Goal: Task Accomplishment & Management: Complete application form

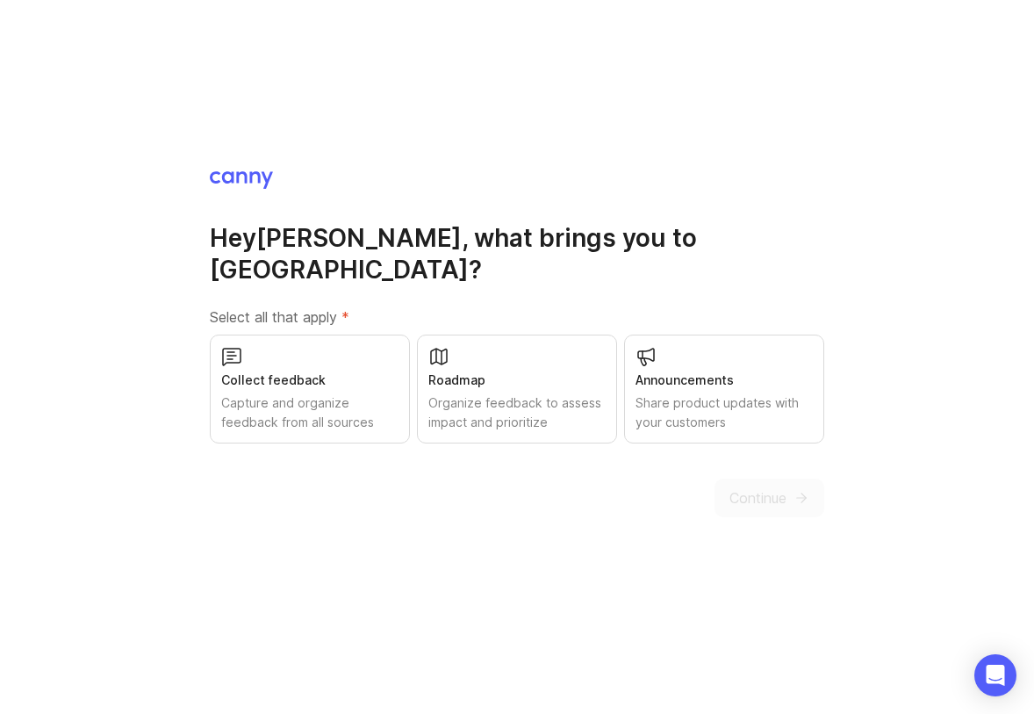
click at [322, 370] on div "Collect feedback" at bounding box center [309, 379] width 177 height 19
click at [735, 346] on div "Announcements Share product updates with your customers" at bounding box center [724, 388] width 200 height 109
click at [757, 487] on span "Continue" at bounding box center [757, 497] width 57 height 21
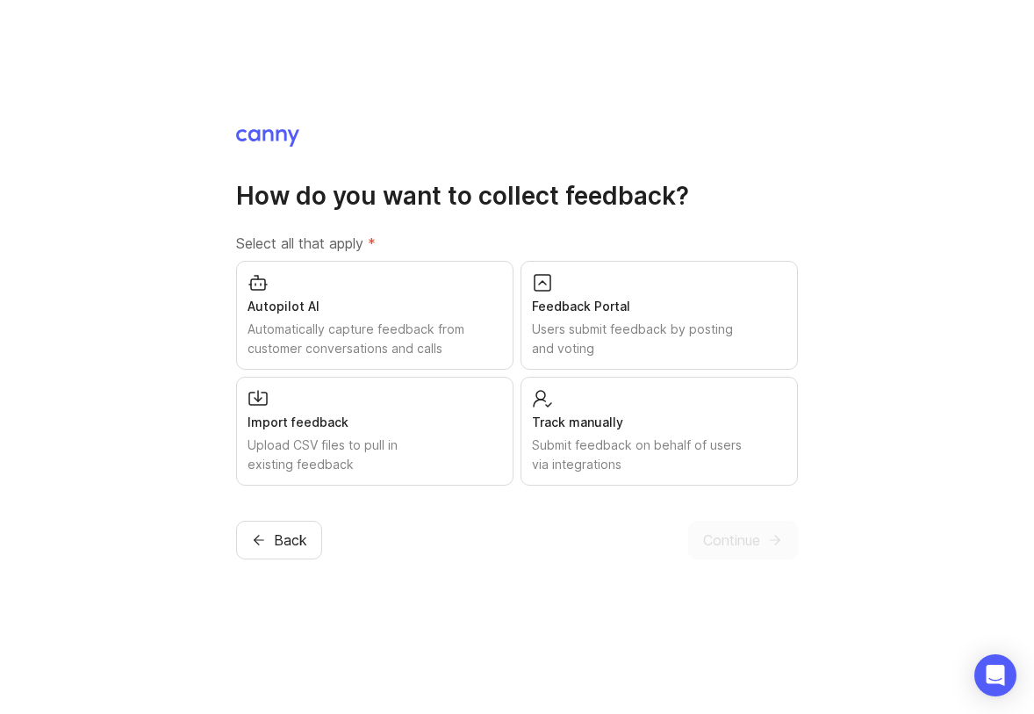
click at [617, 341] on div "Users submit feedback by posting and voting" at bounding box center [659, 339] width 255 height 39
click at [710, 547] on span "Continue" at bounding box center [731, 539] width 57 height 21
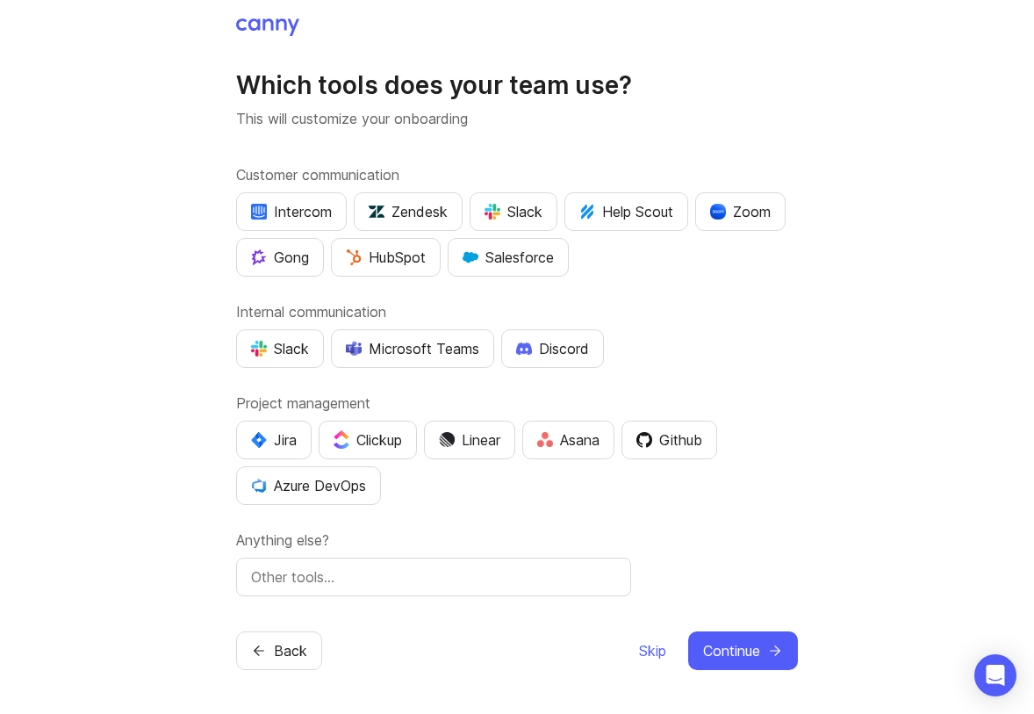
click at [284, 219] on div "Intercom" at bounding box center [291, 211] width 81 height 21
click at [561, 339] on div "Discord" at bounding box center [552, 348] width 73 height 21
click at [485, 440] on div "Linear" at bounding box center [469, 439] width 61 height 21
click at [400, 574] on input "text" at bounding box center [433, 576] width 365 height 21
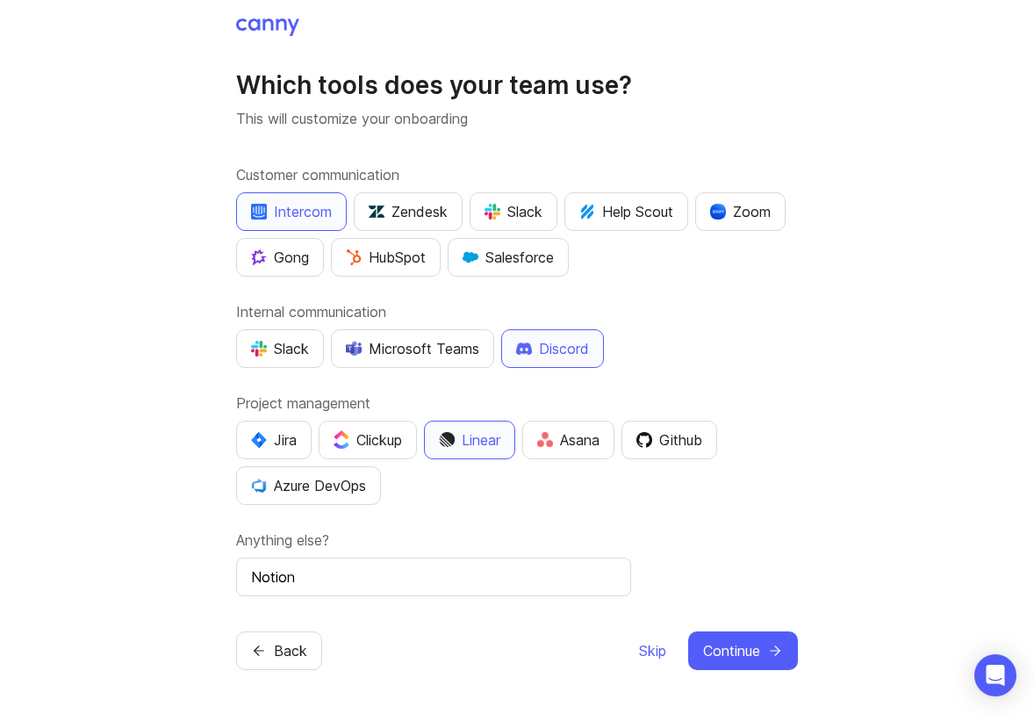
type input "Notion"
click at [750, 647] on span "Continue" at bounding box center [731, 650] width 57 height 21
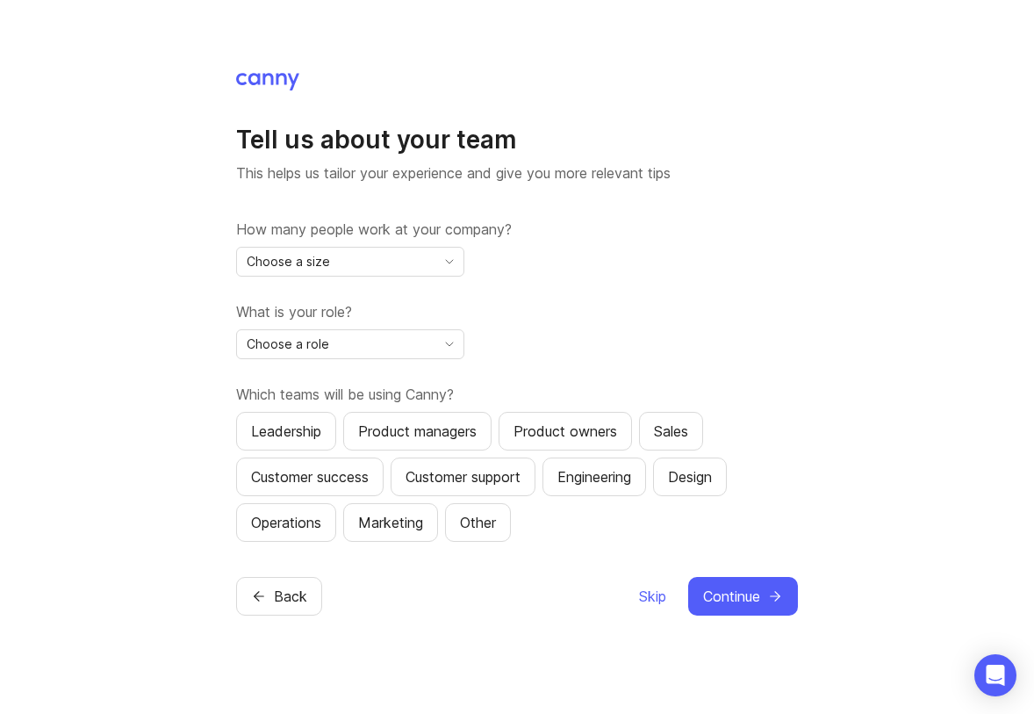
click at [396, 244] on div "How many people work at your company? Choose a size" at bounding box center [517, 248] width 562 height 58
click at [389, 265] on div "Choose a size" at bounding box center [336, 262] width 198 height 28
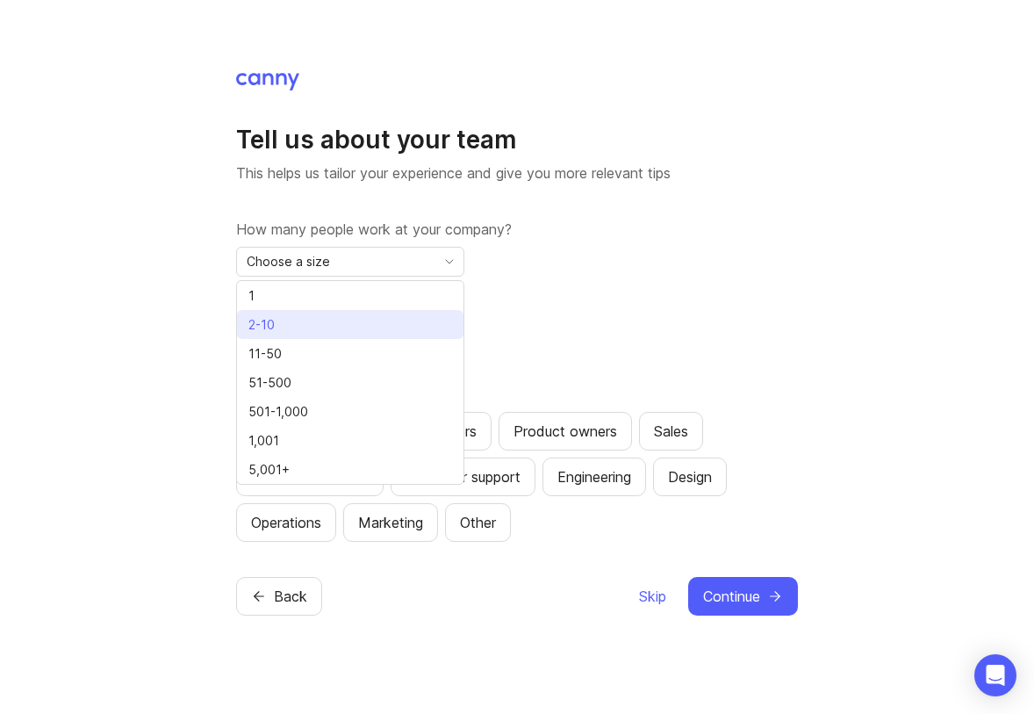
click at [348, 325] on li "2-10" at bounding box center [350, 324] width 226 height 29
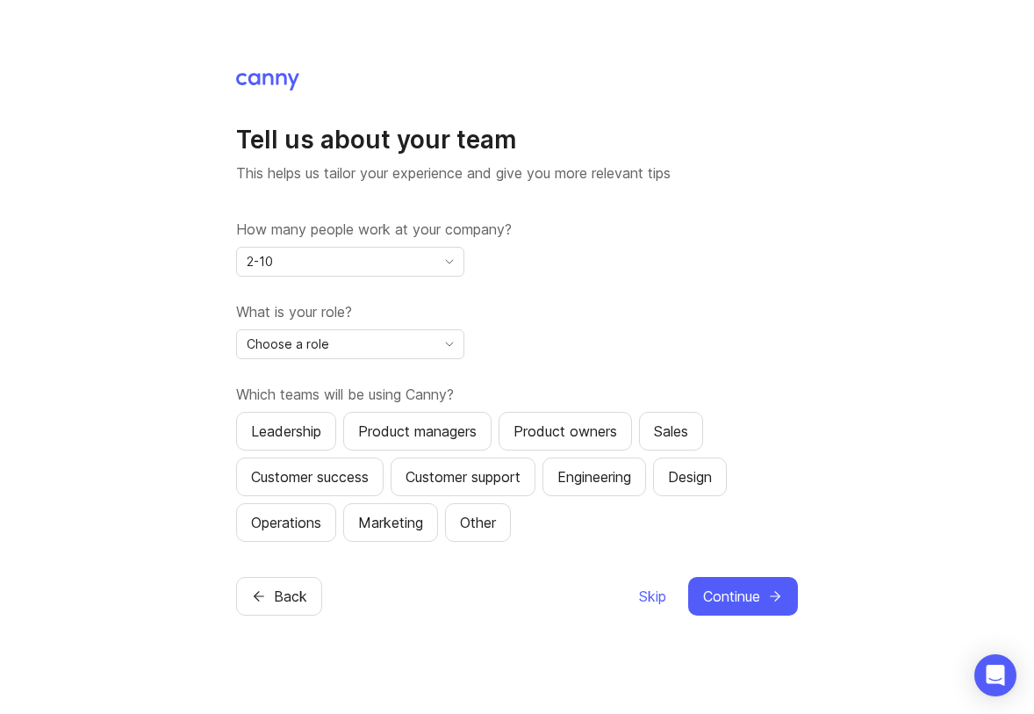
click at [354, 355] on div "Choose a role" at bounding box center [336, 344] width 198 height 28
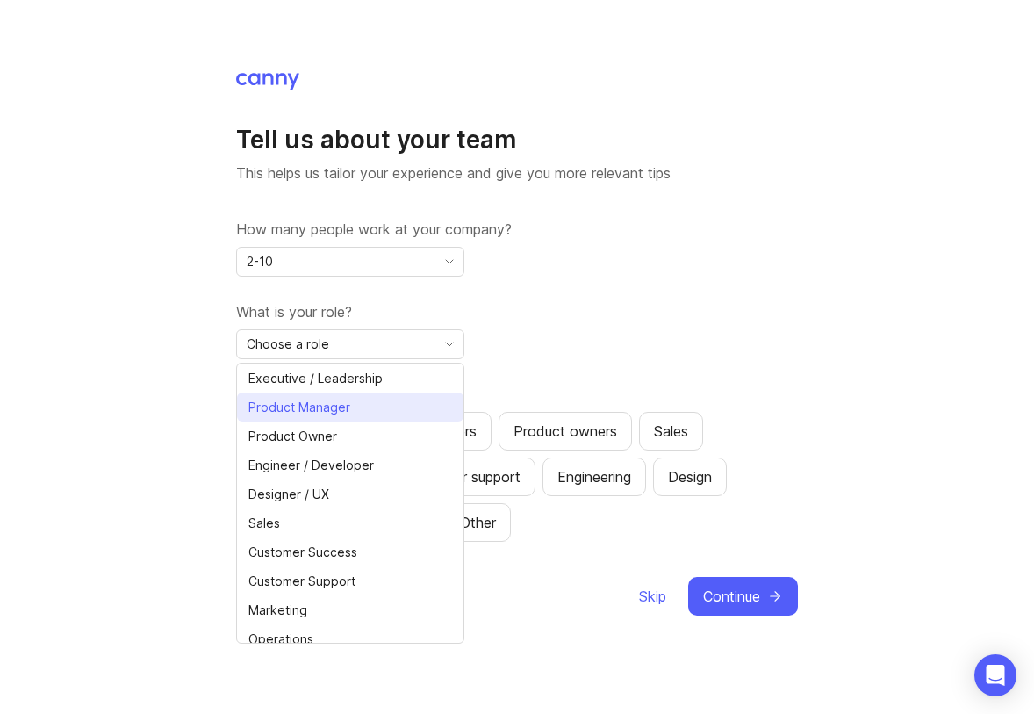
click at [341, 402] on span "Product Manager" at bounding box center [299, 407] width 102 height 19
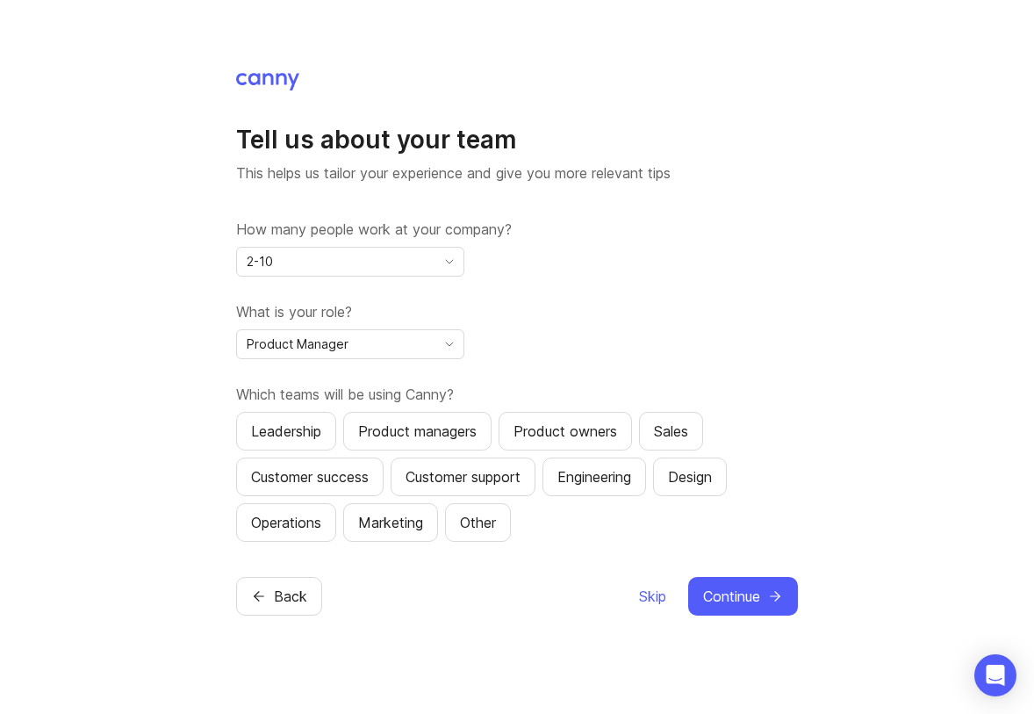
click at [316, 427] on div "Leadership" at bounding box center [286, 430] width 70 height 21
click at [370, 429] on div "Product managers" at bounding box center [417, 430] width 118 height 21
click at [535, 427] on div "Product owners" at bounding box center [565, 430] width 104 height 21
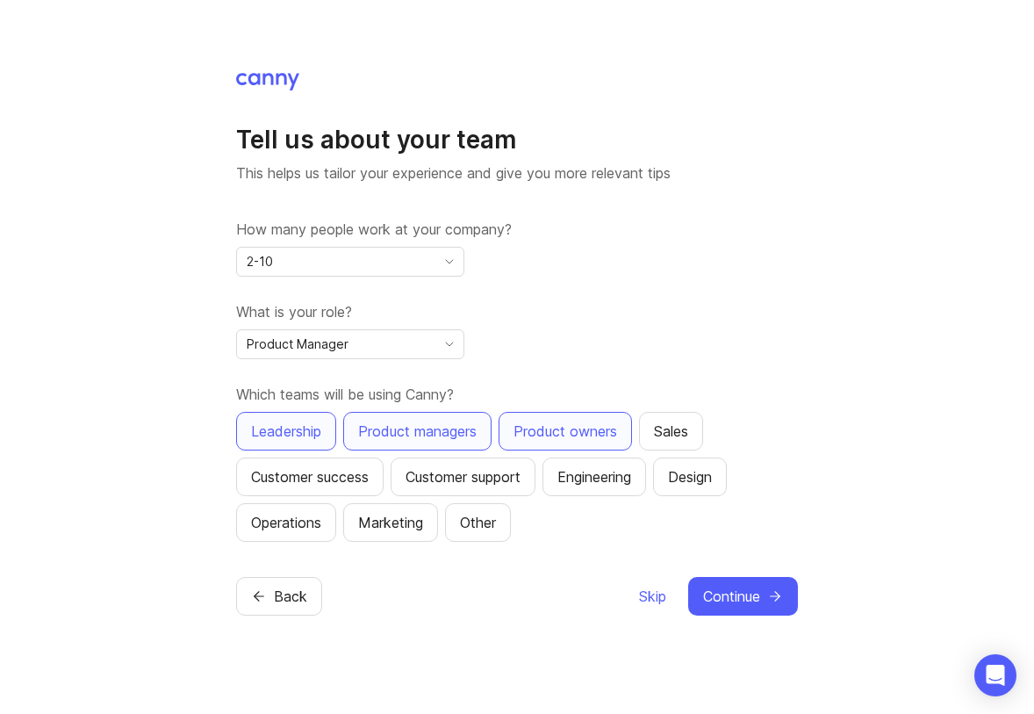
click at [554, 428] on div "Product owners" at bounding box center [565, 430] width 104 height 21
click at [703, 472] on div "Design" at bounding box center [690, 476] width 44 height 21
click at [646, 473] on button "Engineering" at bounding box center [594, 476] width 104 height 39
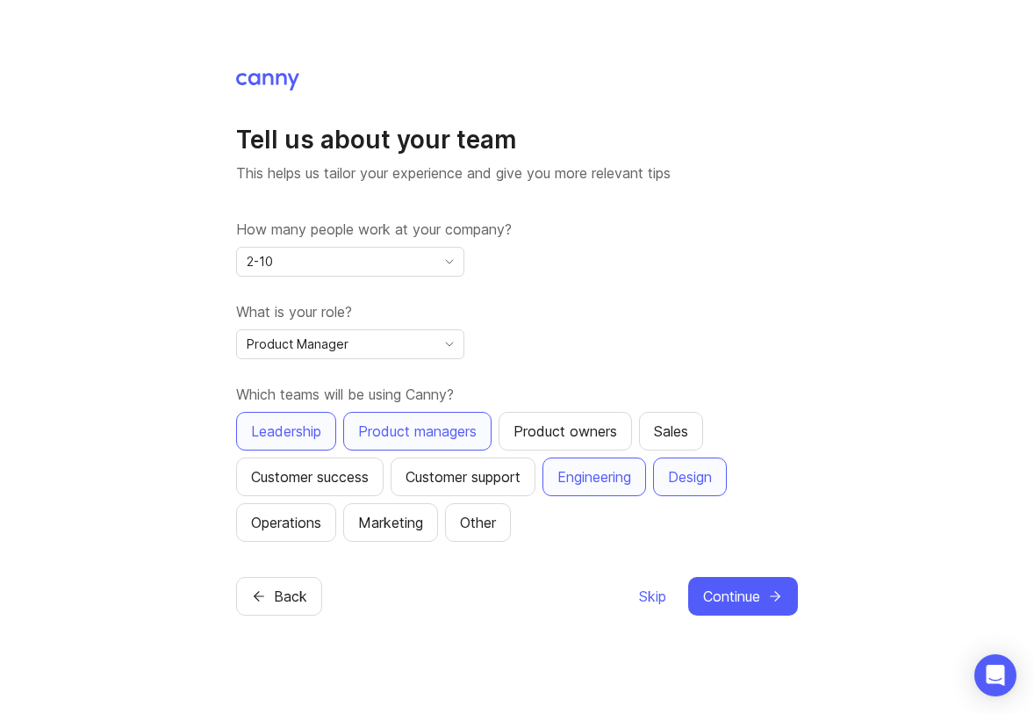
click at [357, 471] on div "Customer success" at bounding box center [310, 476] width 118 height 21
click at [429, 476] on div "Customer support" at bounding box center [463, 476] width 115 height 21
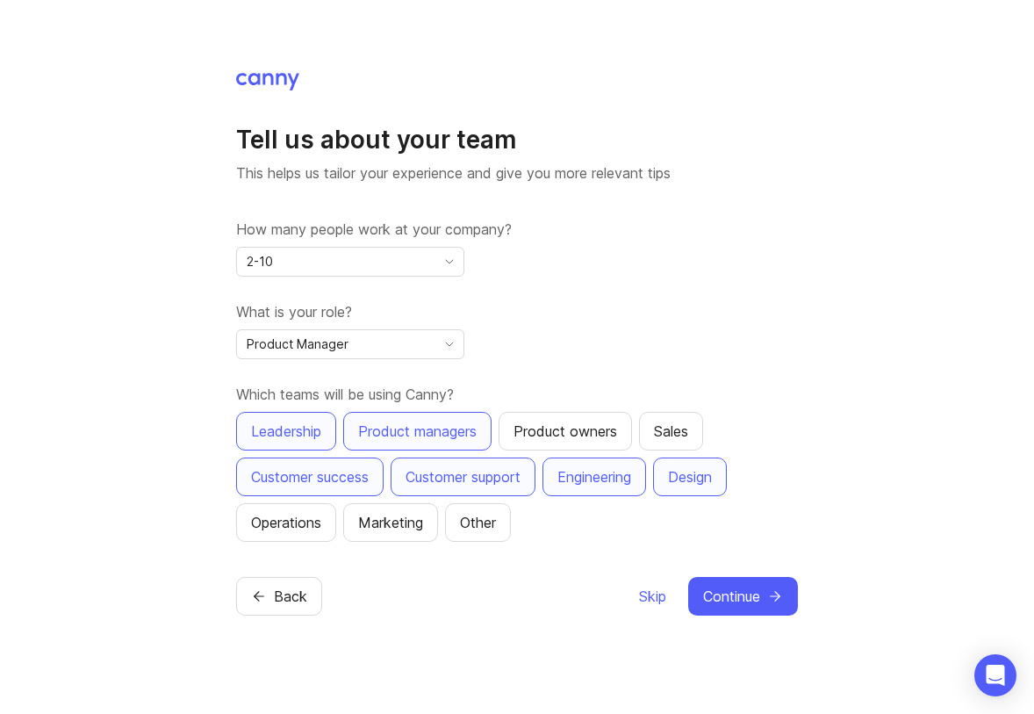
click at [362, 475] on div "Customer success" at bounding box center [310, 476] width 118 height 21
click at [407, 526] on div "Marketing" at bounding box center [390, 522] width 65 height 21
click at [747, 593] on span "Continue" at bounding box center [731, 595] width 57 height 21
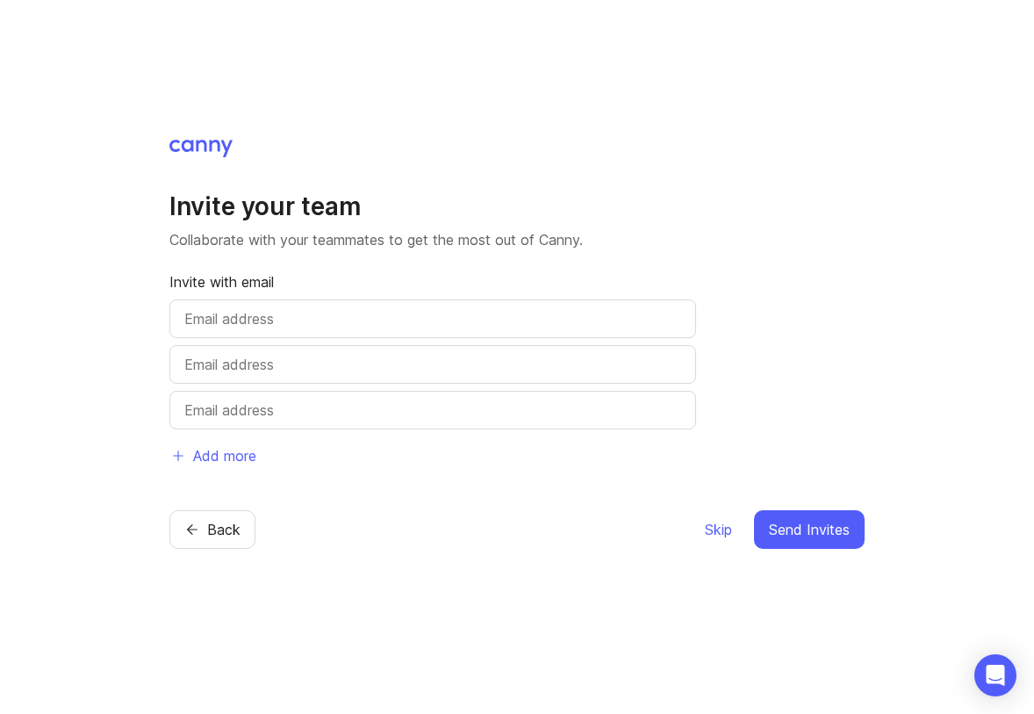
click at [270, 316] on input "text" at bounding box center [432, 318] width 497 height 21
type input "filip@replay.io"
click at [802, 529] on span "Send Invites" at bounding box center [809, 529] width 81 height 21
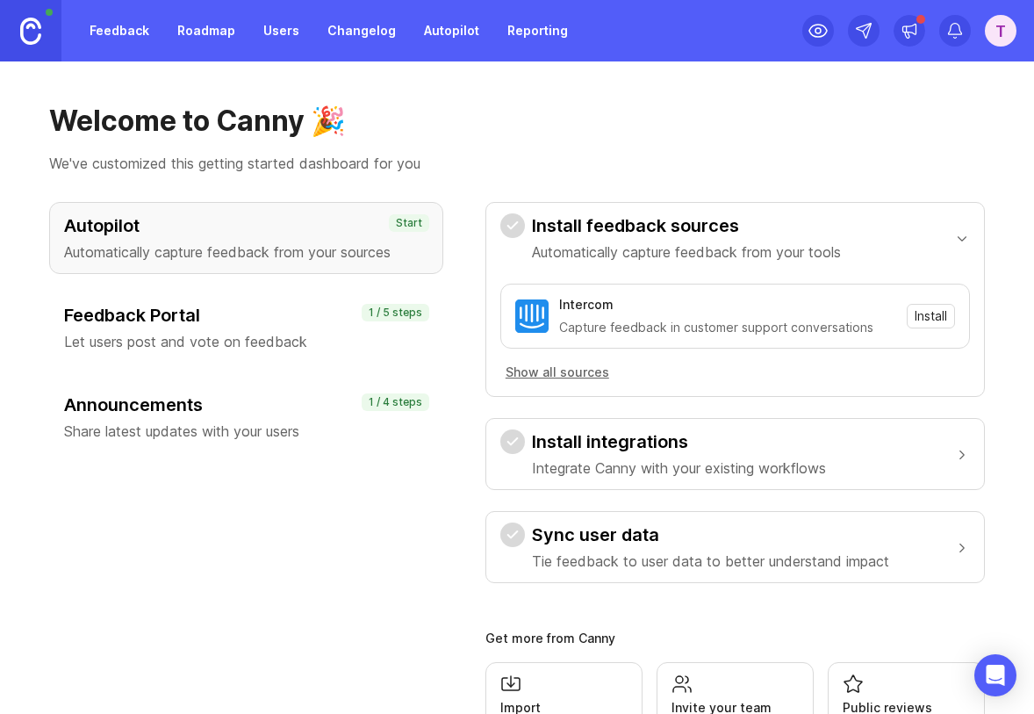
click at [926, 320] on span "Install" at bounding box center [931, 316] width 32 height 18
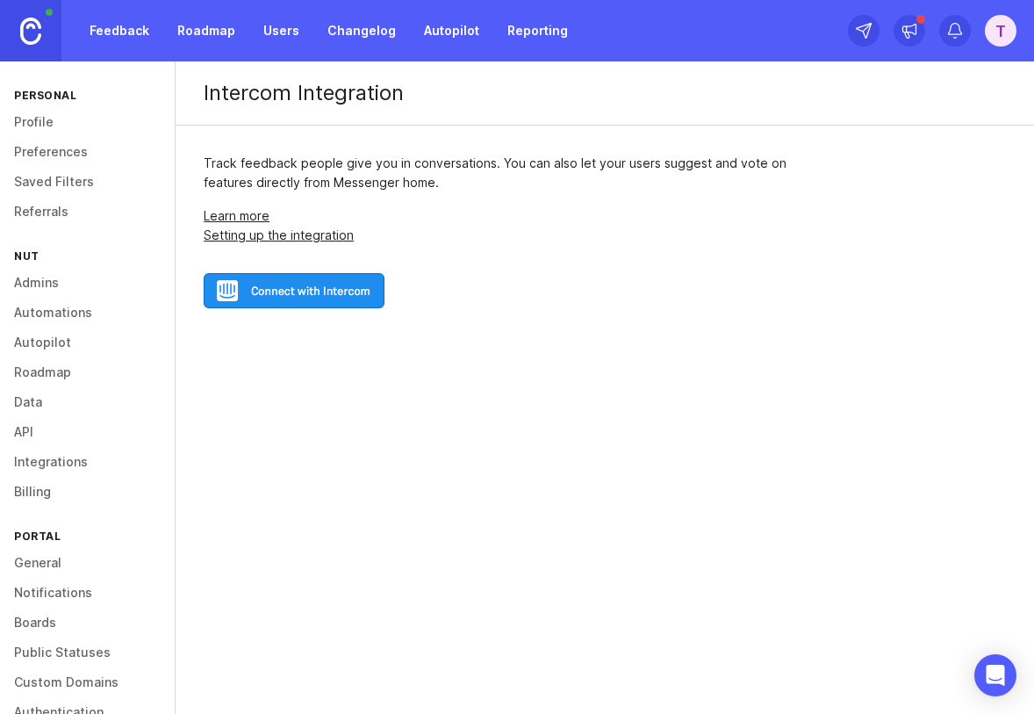
click at [327, 292] on img at bounding box center [294, 290] width 181 height 35
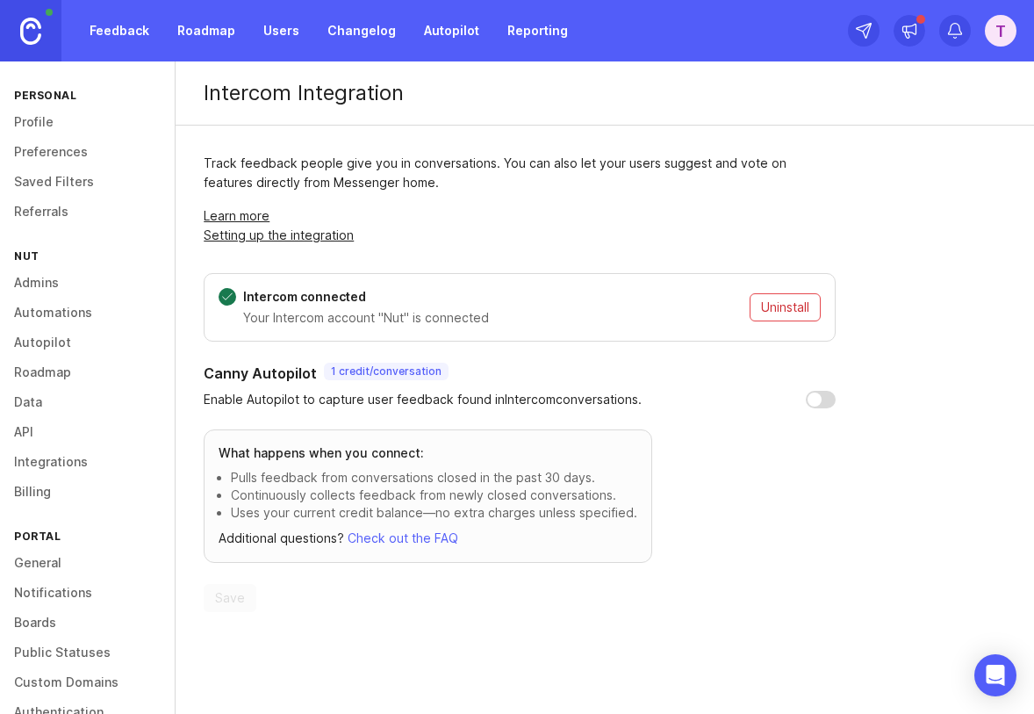
click at [743, 456] on section "Canny Autopilot 1 credit / conversation Enable Autopilot to capture user feedba…" at bounding box center [520, 487] width 632 height 249
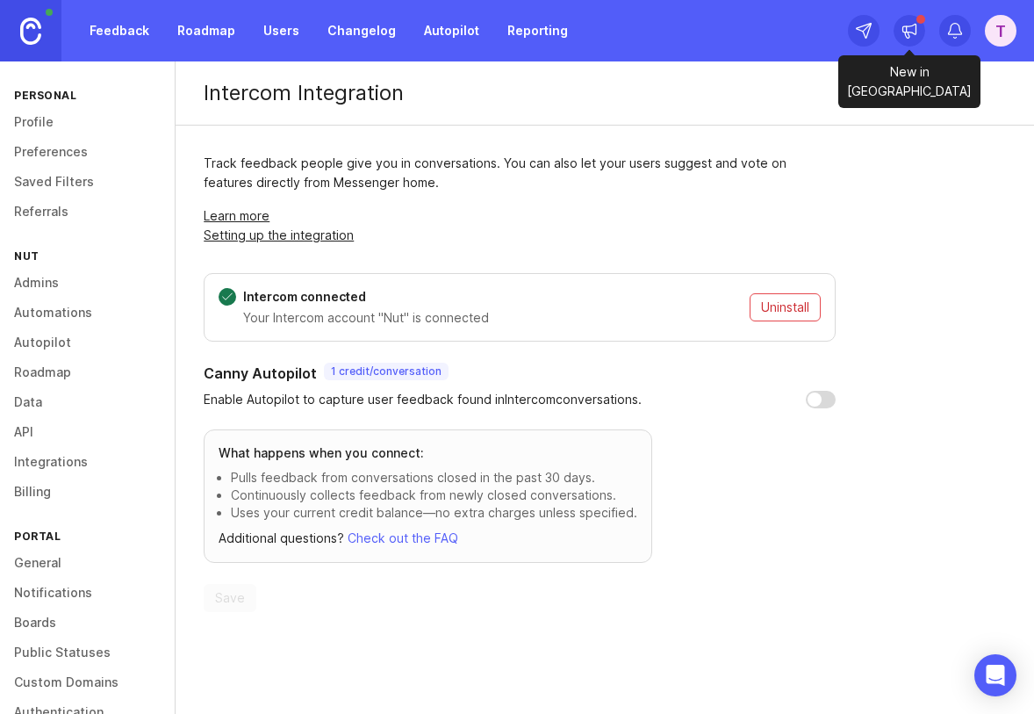
click at [908, 33] on icon at bounding box center [907, 35] width 4 height 6
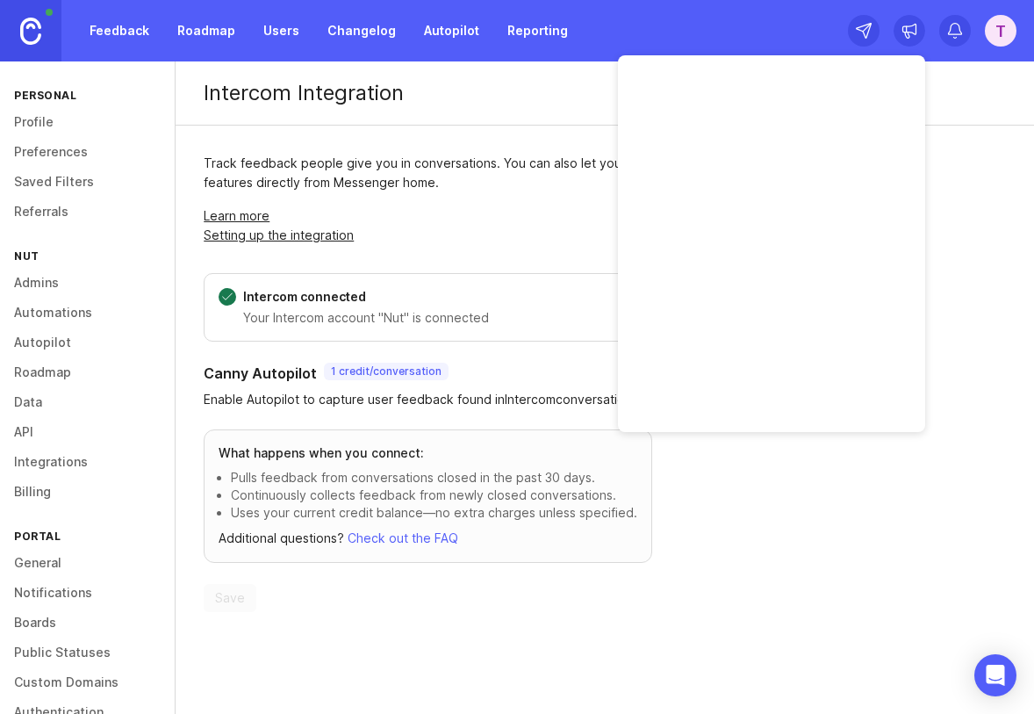
click at [908, 33] on icon at bounding box center [907, 35] width 4 height 6
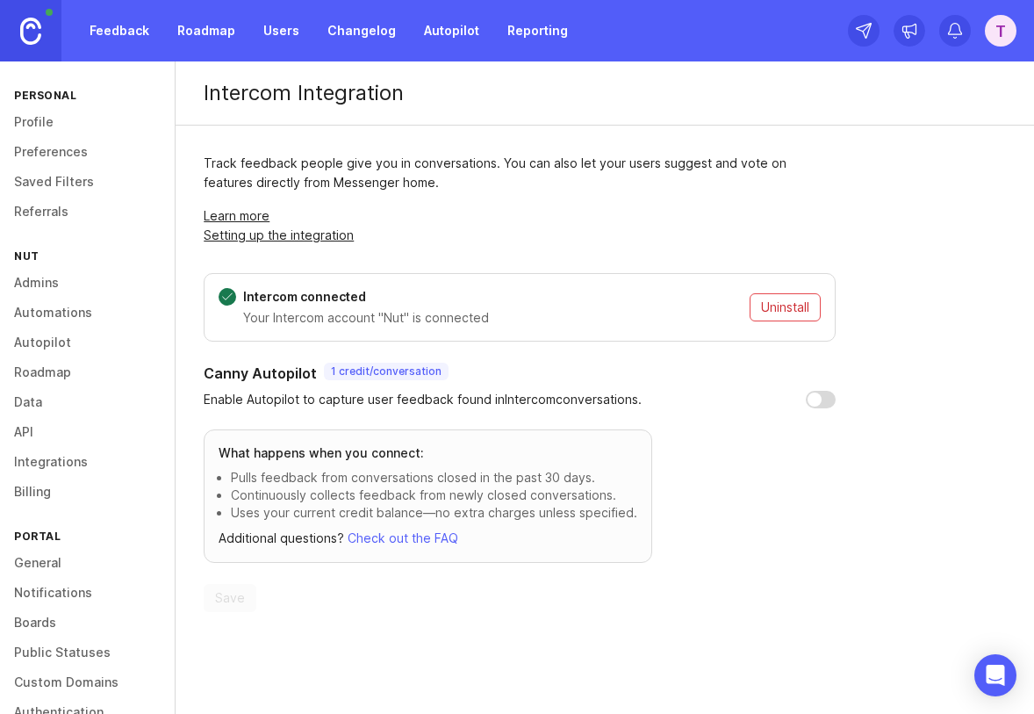
scroll to position [65, 0]
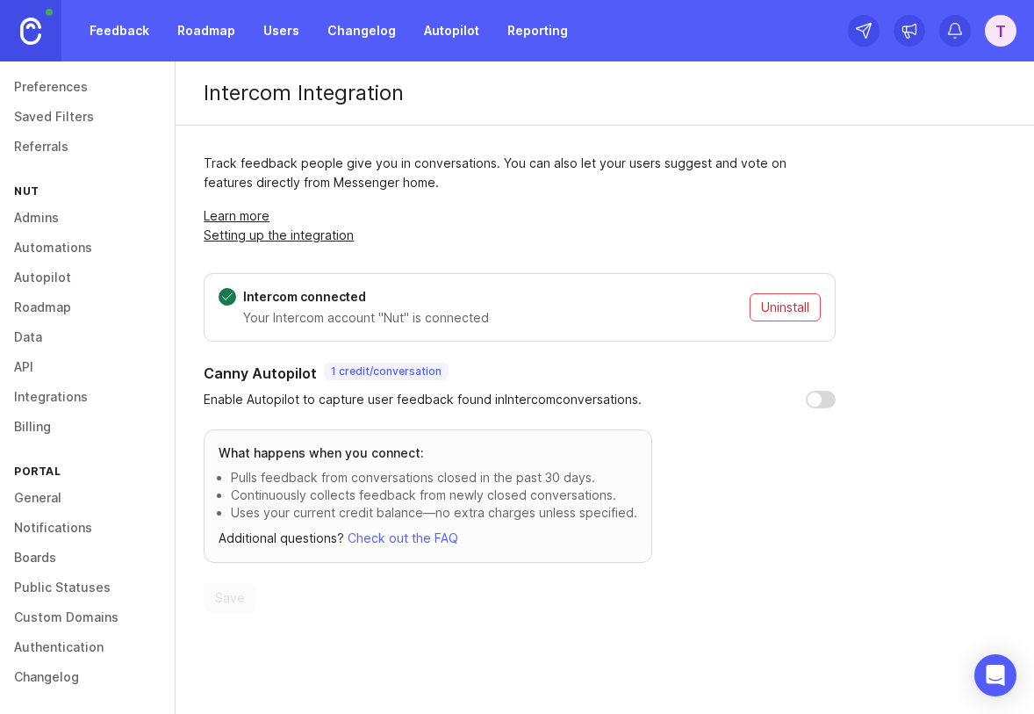
click at [68, 672] on link "Changelog" at bounding box center [87, 677] width 175 height 30
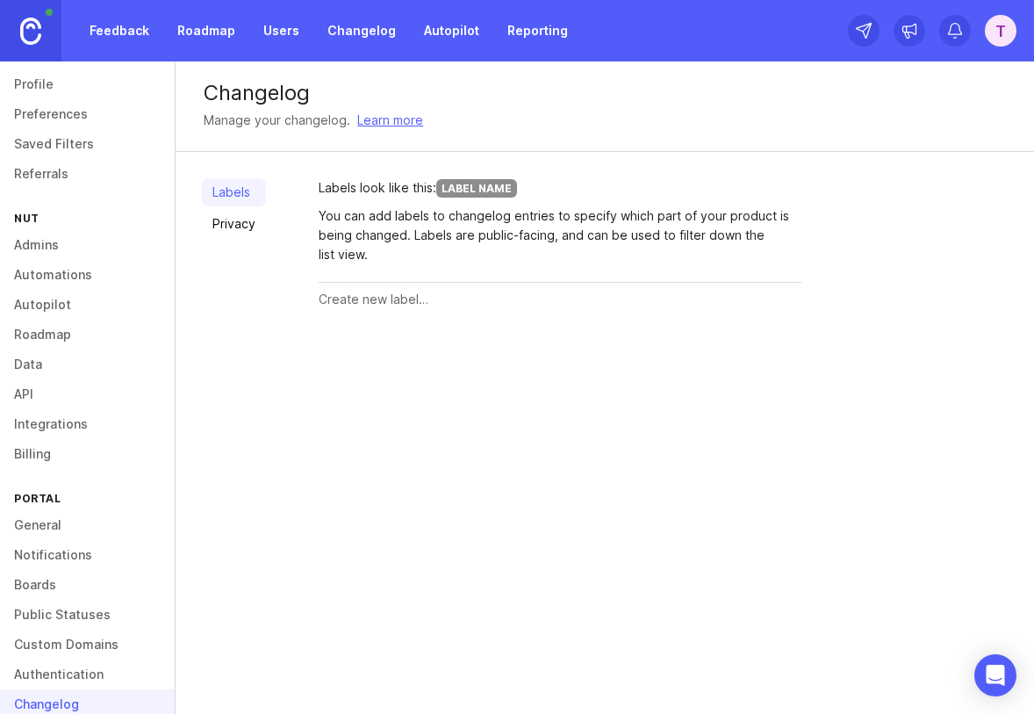
scroll to position [65, 0]
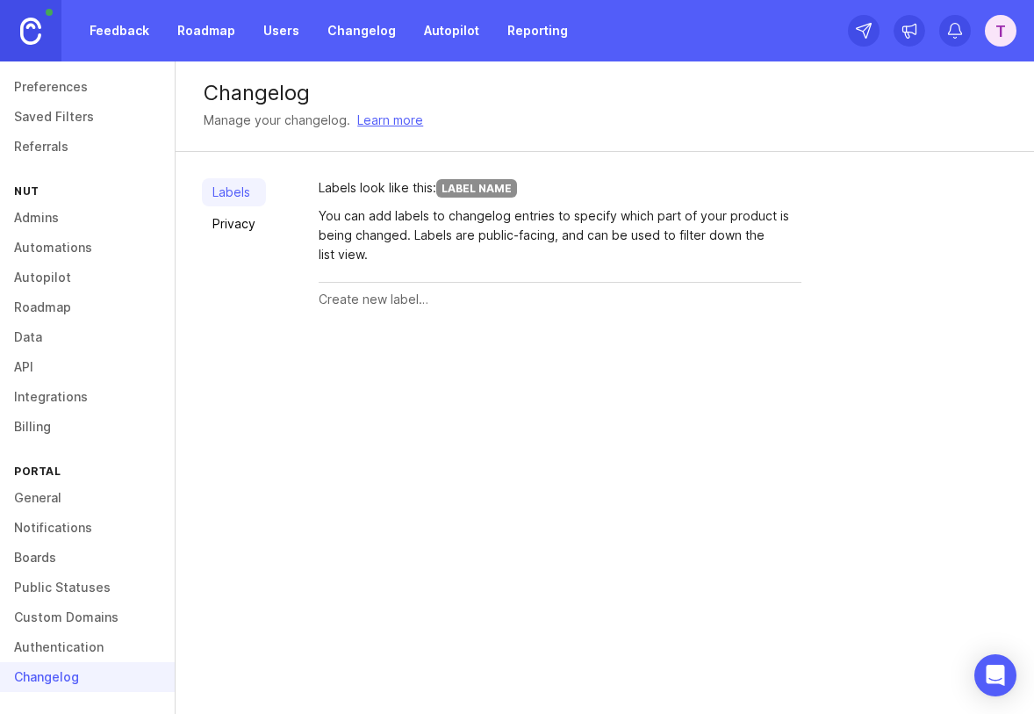
click at [43, 495] on link "General" at bounding box center [87, 498] width 175 height 30
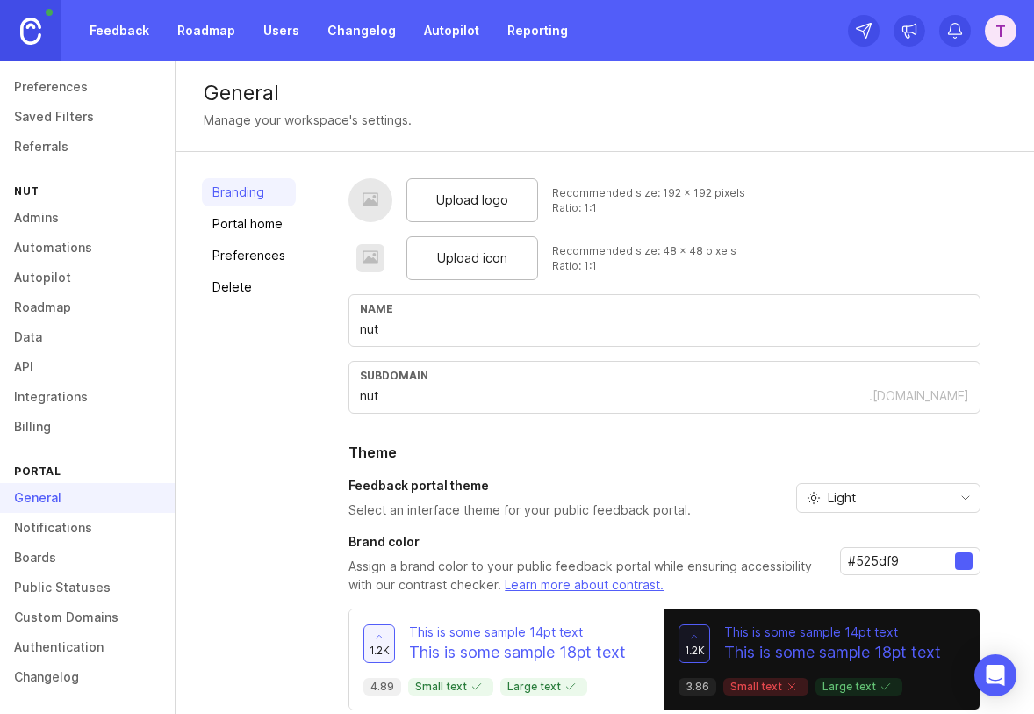
scroll to position [74, 0]
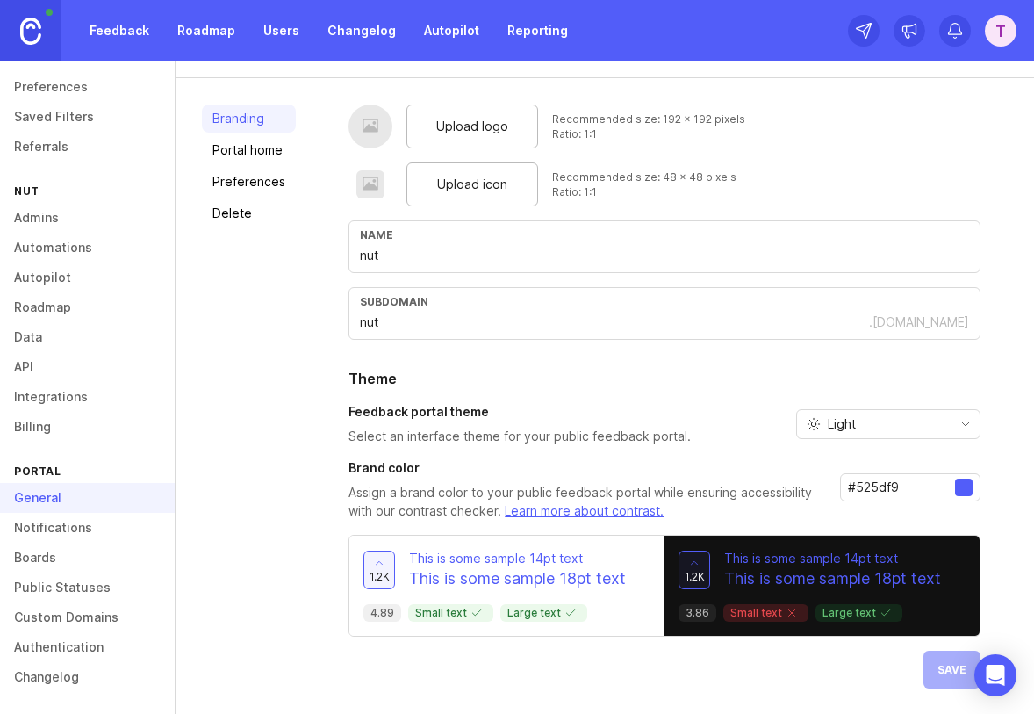
click at [252, 148] on link "Portal home" at bounding box center [249, 150] width 94 height 28
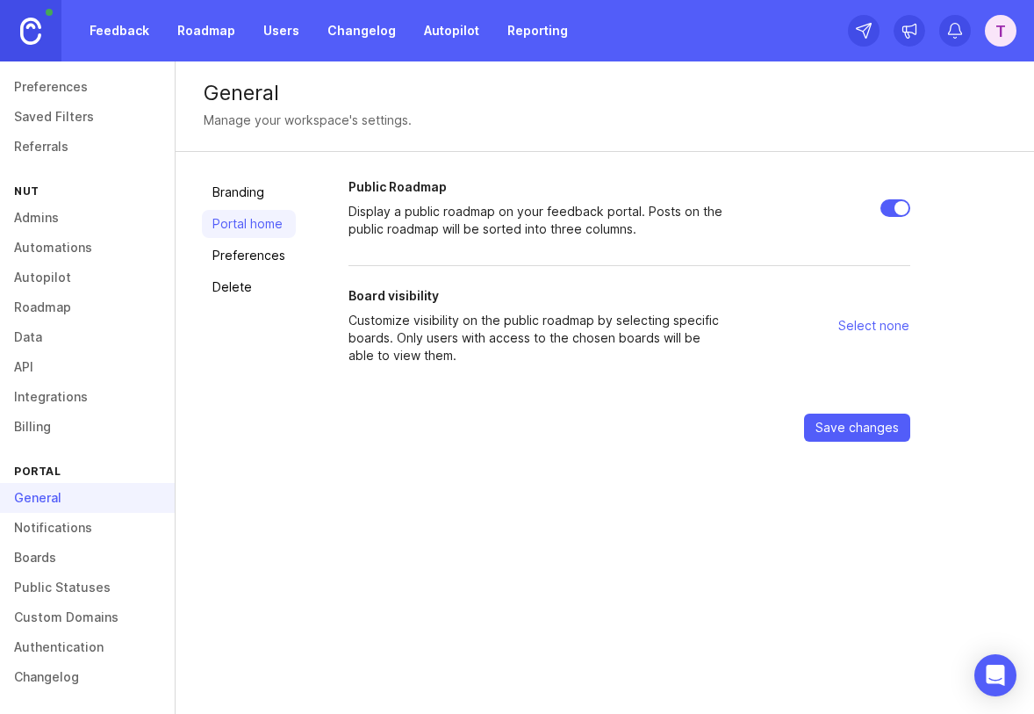
click at [854, 332] on span "Select none" at bounding box center [873, 326] width 71 height 18
click at [867, 324] on span "Select none" at bounding box center [873, 326] width 71 height 18
click at [888, 207] on input "Public Roadmap" at bounding box center [895, 208] width 30 height 18
click at [858, 327] on span "Select none" at bounding box center [873, 326] width 71 height 18
click at [890, 211] on input "Public Roadmap" at bounding box center [895, 208] width 30 height 18
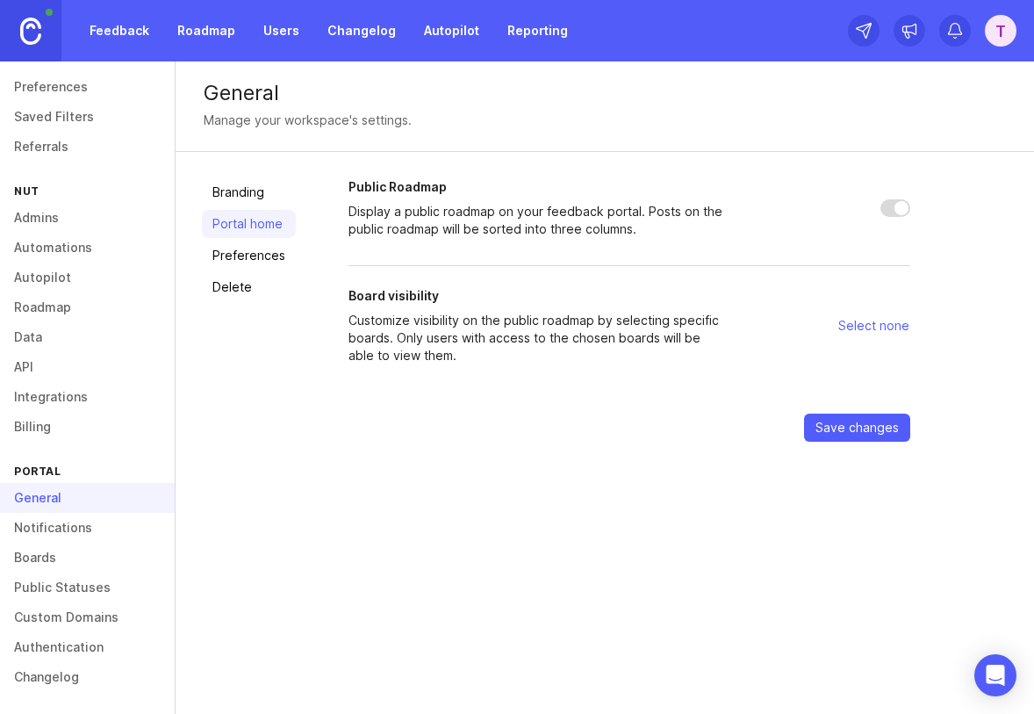
checkbox input "true"
click at [260, 258] on link "Preferences" at bounding box center [249, 255] width 94 height 28
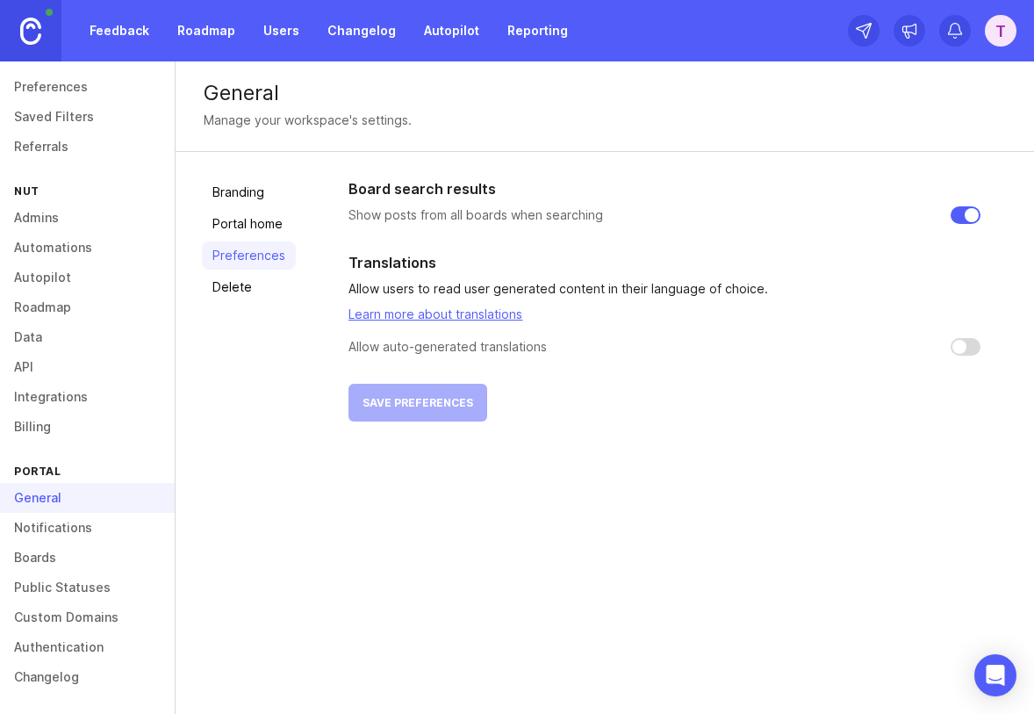
click at [250, 282] on link "Delete" at bounding box center [249, 287] width 94 height 28
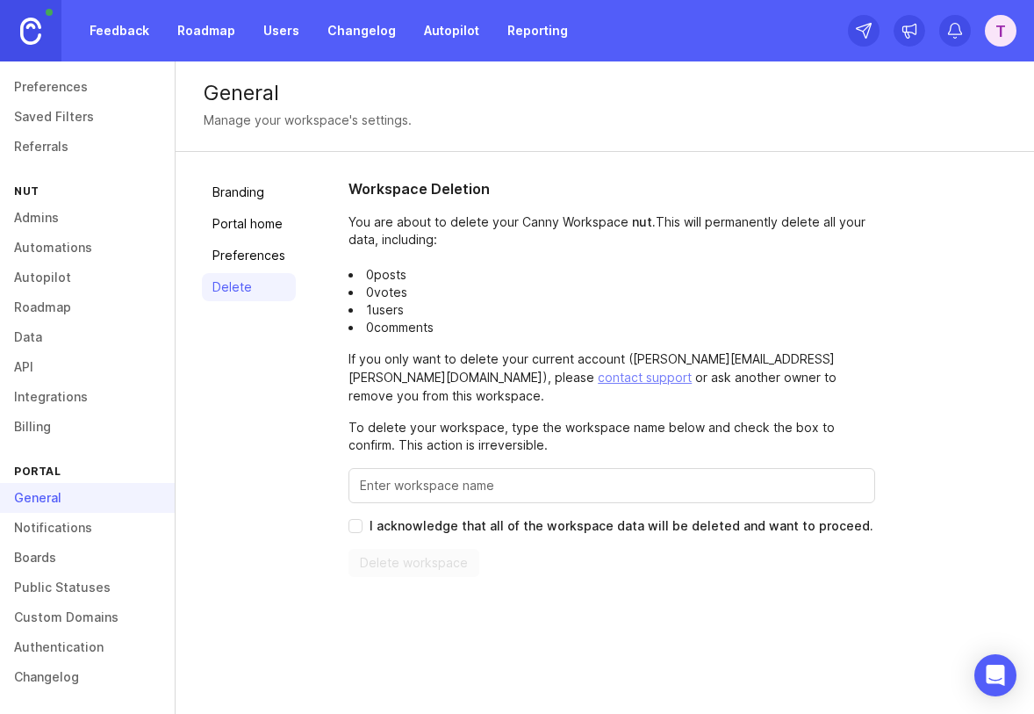
click at [245, 193] on link "Branding" at bounding box center [249, 192] width 94 height 28
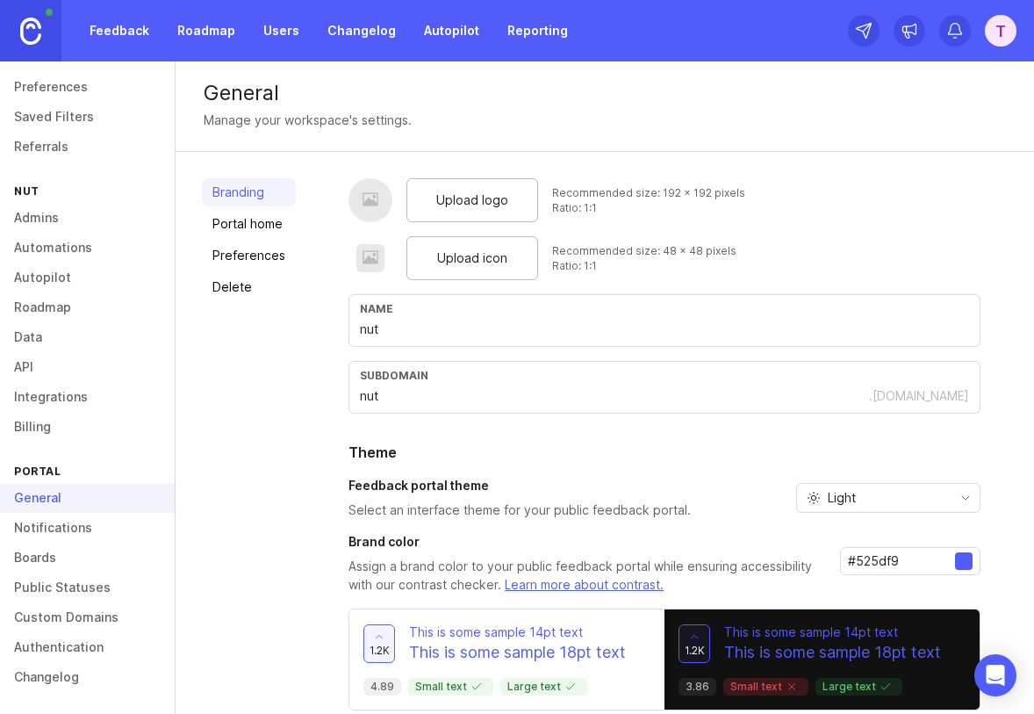
click at [244, 219] on link "Portal home" at bounding box center [249, 224] width 94 height 28
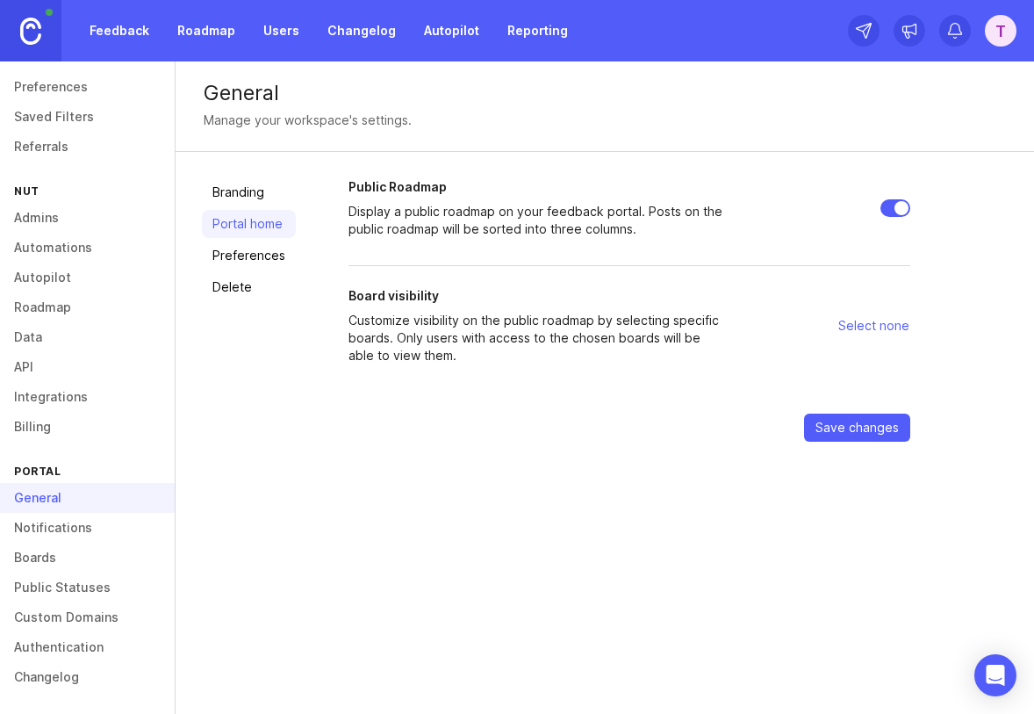
click at [248, 254] on link "Preferences" at bounding box center [249, 255] width 94 height 28
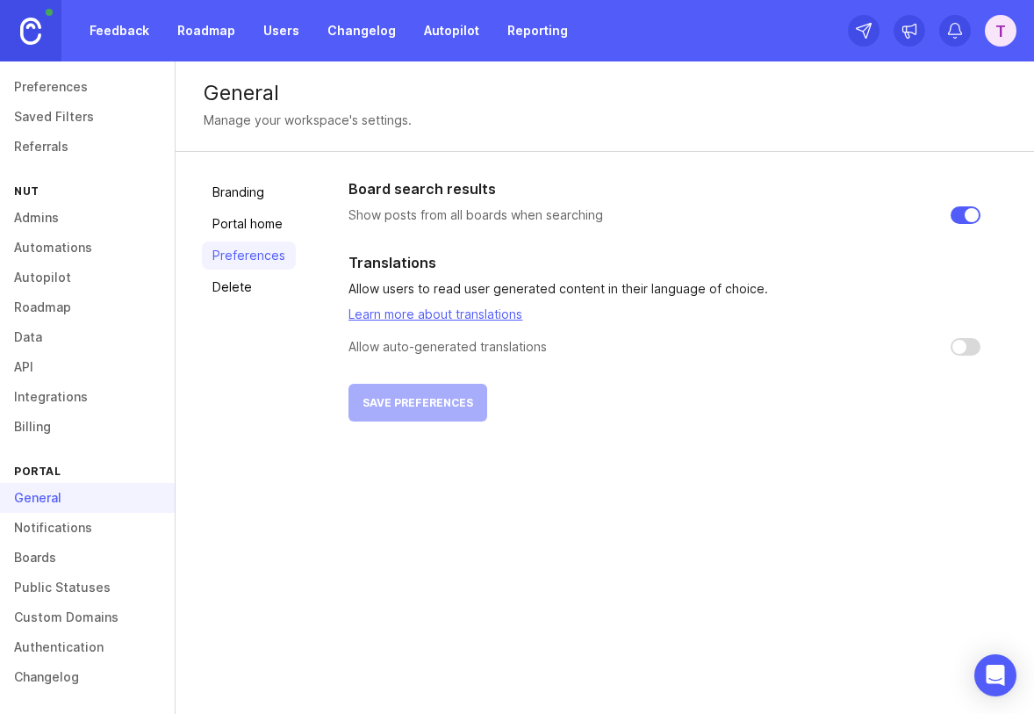
click at [248, 226] on link "Portal home" at bounding box center [249, 224] width 94 height 28
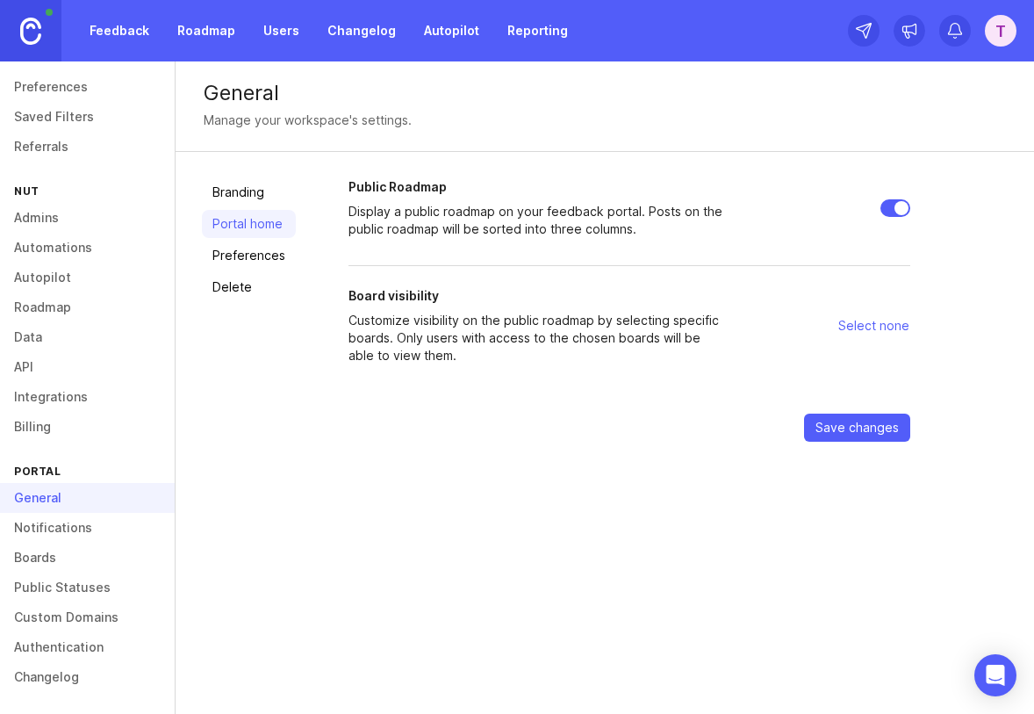
click at [892, 208] on input "Public Roadmap" at bounding box center [895, 208] width 30 height 18
checkbox input "false"
click at [829, 429] on span "Save changes" at bounding box center [856, 428] width 83 height 18
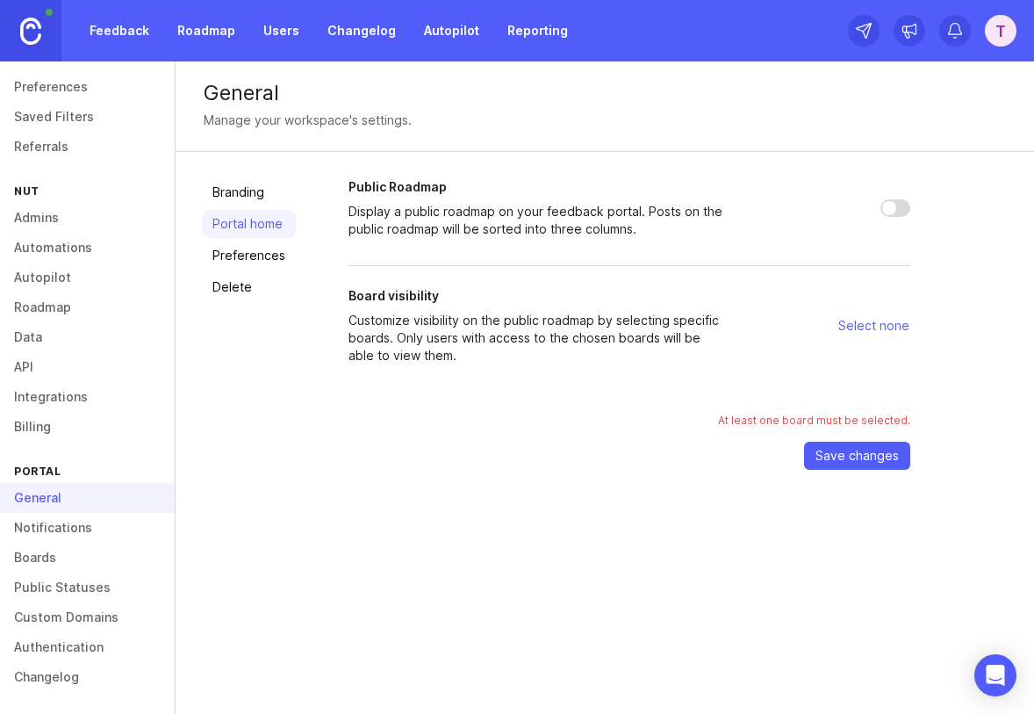
click at [882, 327] on span "Select none" at bounding box center [873, 326] width 71 height 18
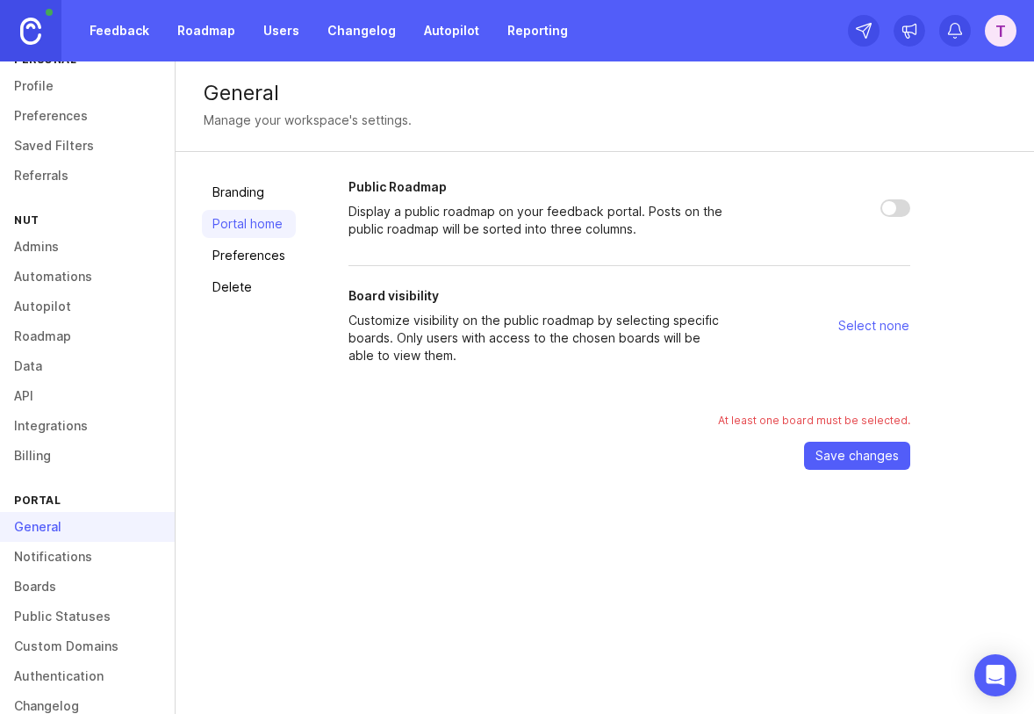
scroll to position [35, 0]
click at [52, 586] on link "Boards" at bounding box center [87, 587] width 175 height 30
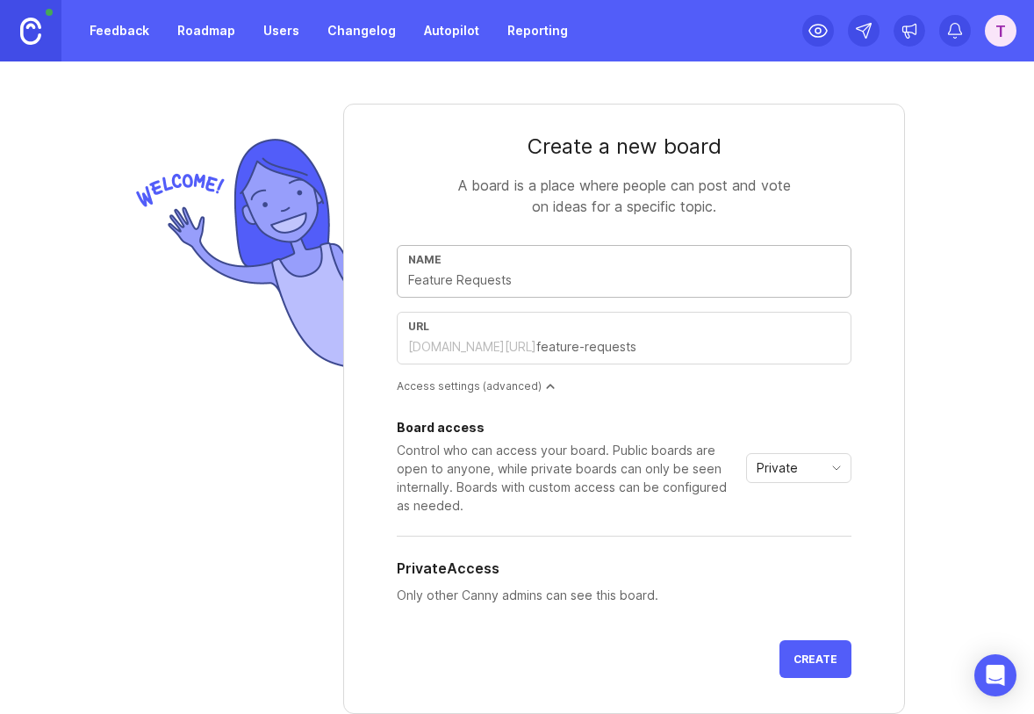
type input "N"
type input "n"
type input "Nu"
type input "nu"
type input "Nut"
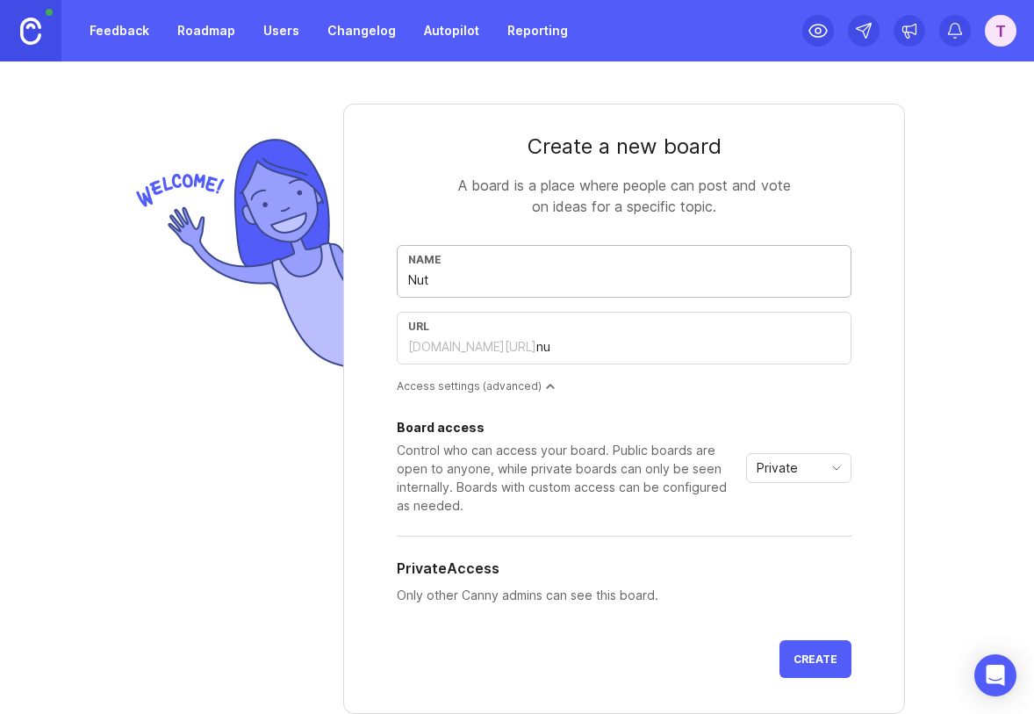
type input "nut"
type input "Nut F"
type input "nut-f"
type input "Nut Fe"
type input "nut-fe"
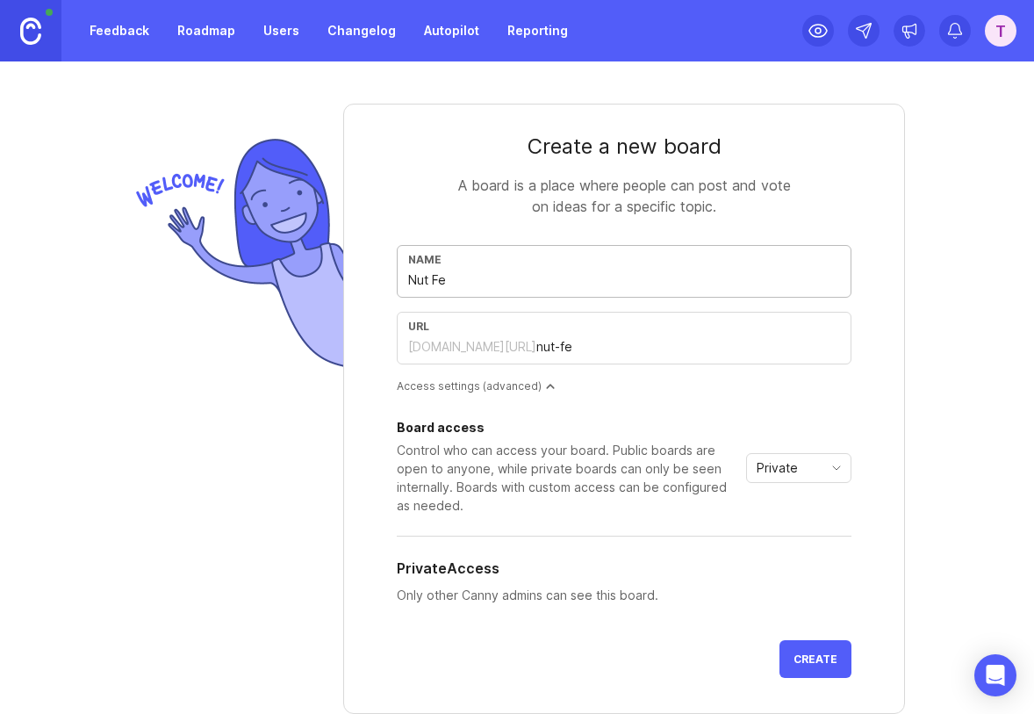
type input "Nut Fea"
type input "nut-fea"
type input "Nut Feat"
type input "nut-feat"
type input "Nut Featu"
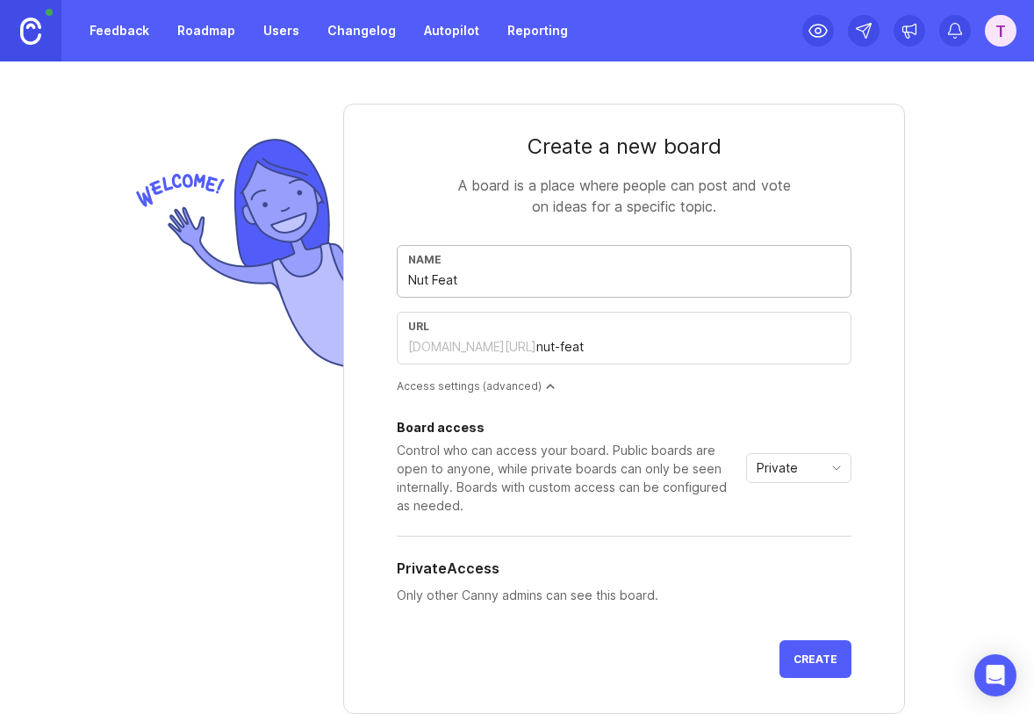
type input "nut-featu"
type input "Nut Featur"
type input "nut-featur"
type input "Nut Feature"
type input "nut-feature"
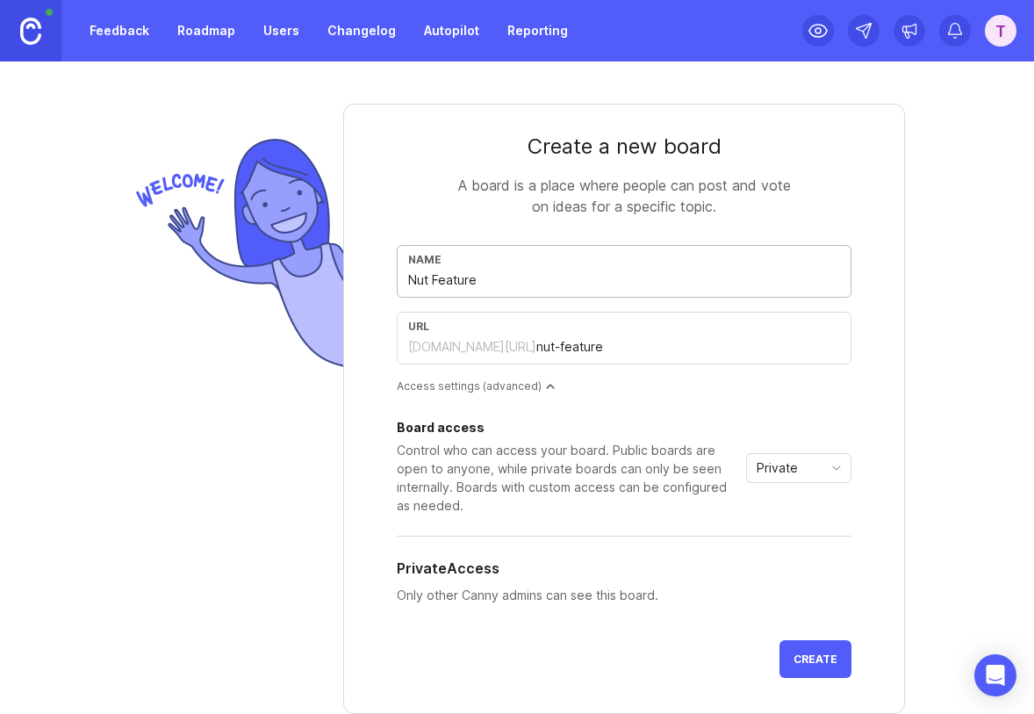
type input "Nut Feature R"
type input "nut-feature-r"
type input "Nut Feature Re"
type input "nut-feature-re"
type input "Nut Feature Req"
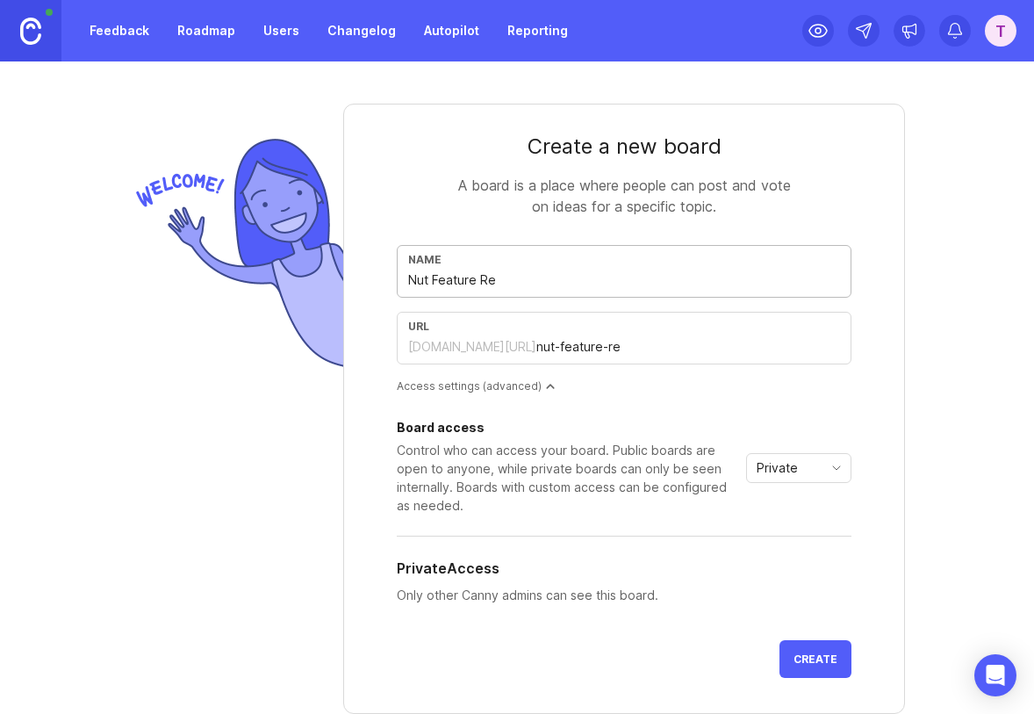
type input "nut-feature-req"
type input "Nut Feature Requ"
type input "nut-feature-requ"
type input "Nut Feature Reque"
type input "nut-feature-reque"
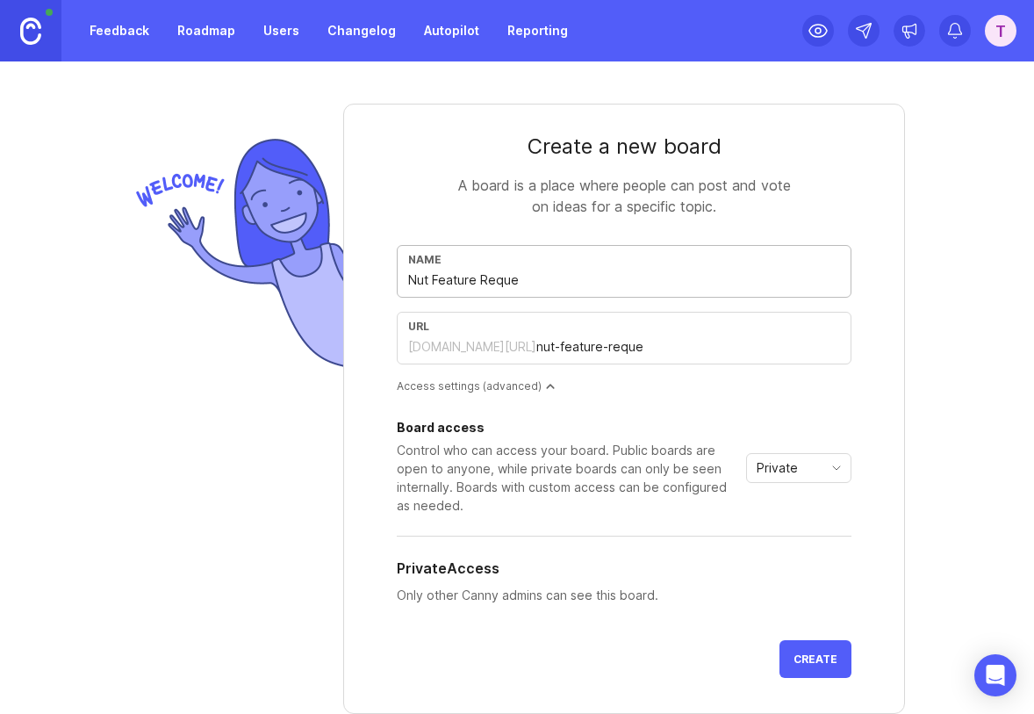
type input "Nut Feature Reques"
type input "nut-feature-reques"
type input "Nut Feature Request"
type input "nut-feature-request"
type input "Nut Feature Requests"
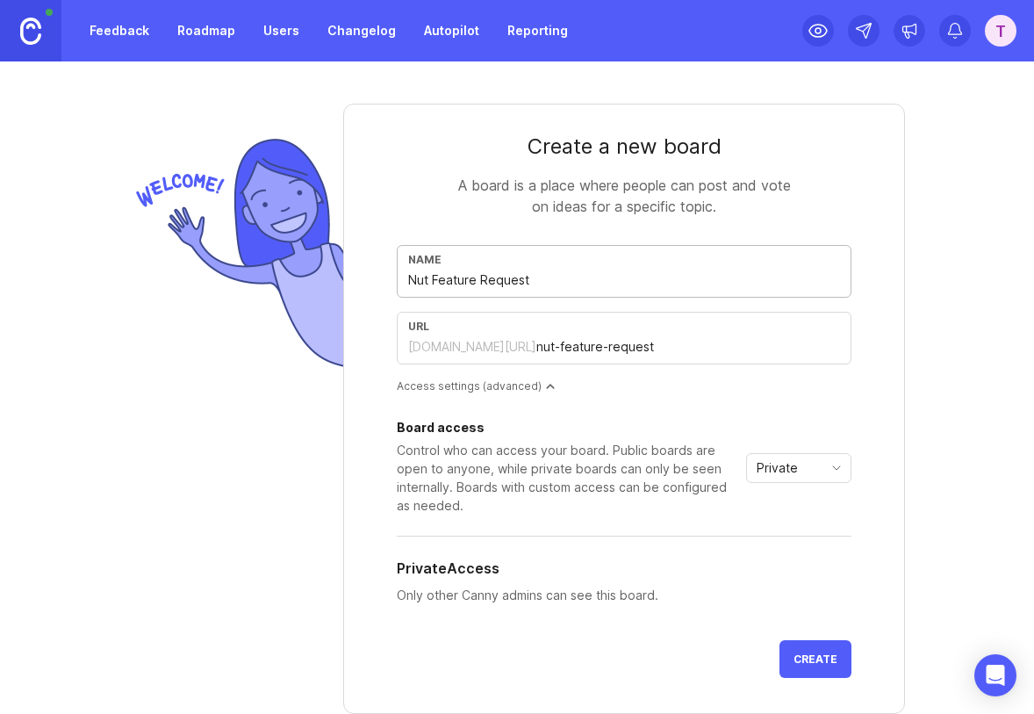
type input "nut-feature-requests"
drag, startPoint x: 433, startPoint y: 283, endPoint x: 356, endPoint y: 285, distance: 76.4
click at [357, 285] on form "Create a new board A board is a place where people can post and vote on ideas f…" at bounding box center [624, 409] width 562 height 610
type input "Feature Requests"
type input "feature-requests"
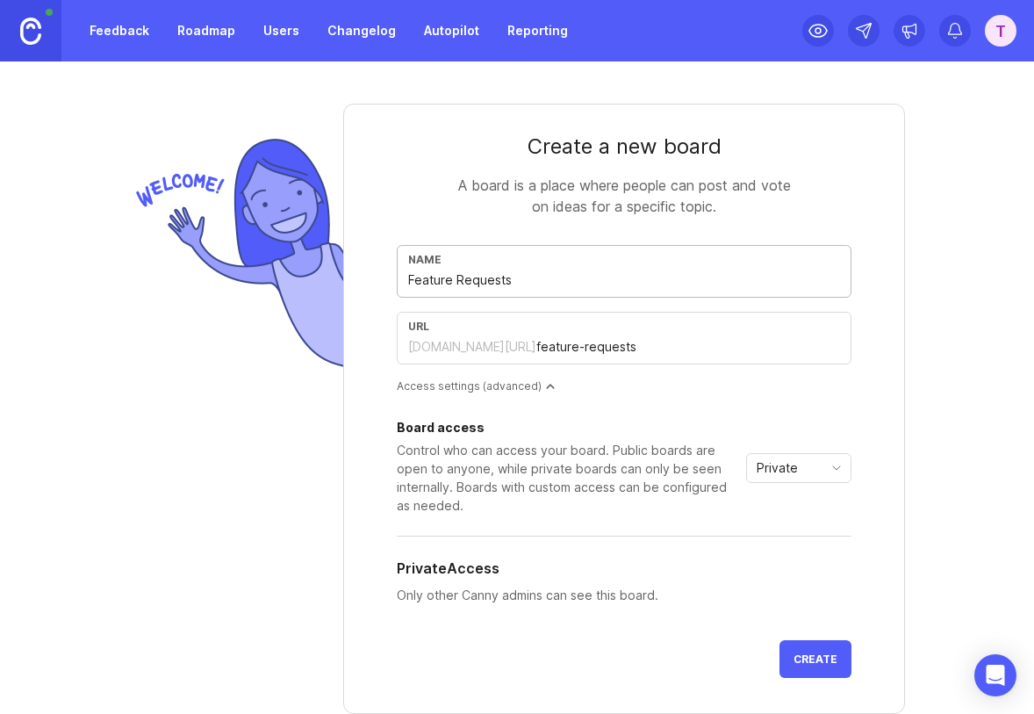
type input "Feature Requests"
click at [795, 467] on span "Private" at bounding box center [777, 467] width 41 height 19
click at [776, 561] on span "Custom" at bounding box center [780, 559] width 44 height 19
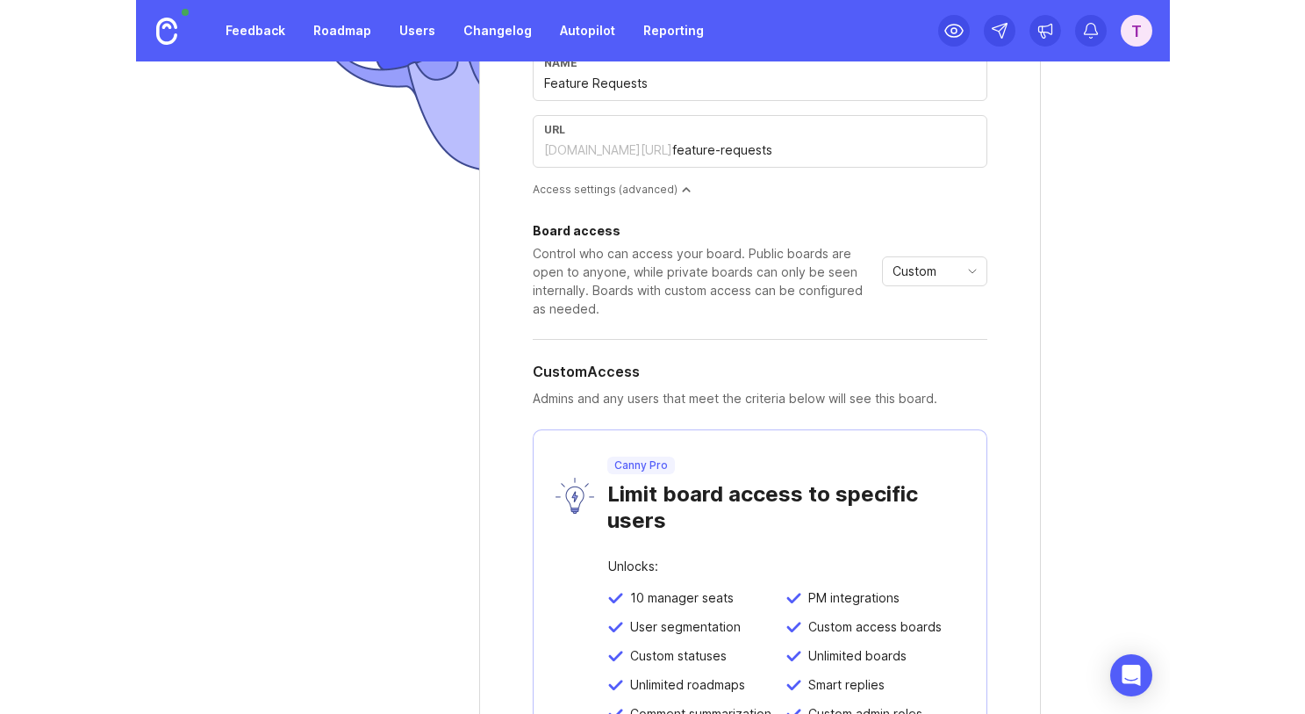
scroll to position [123, 0]
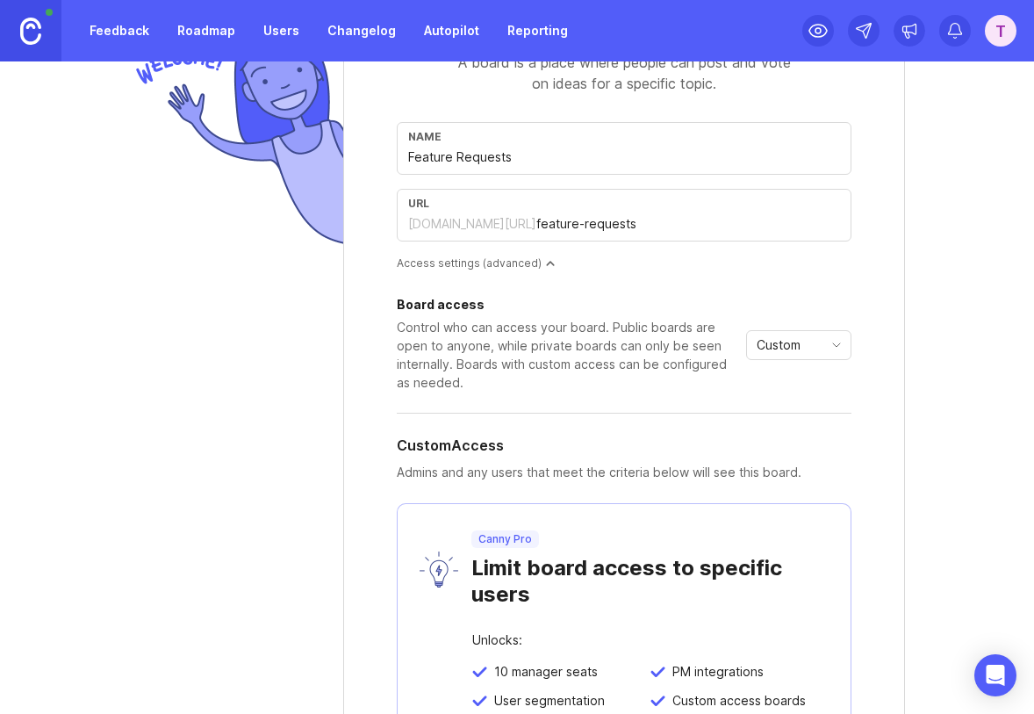
click at [779, 342] on span "Custom" at bounding box center [779, 344] width 44 height 19
click at [782, 374] on span "Private" at bounding box center [778, 379] width 41 height 19
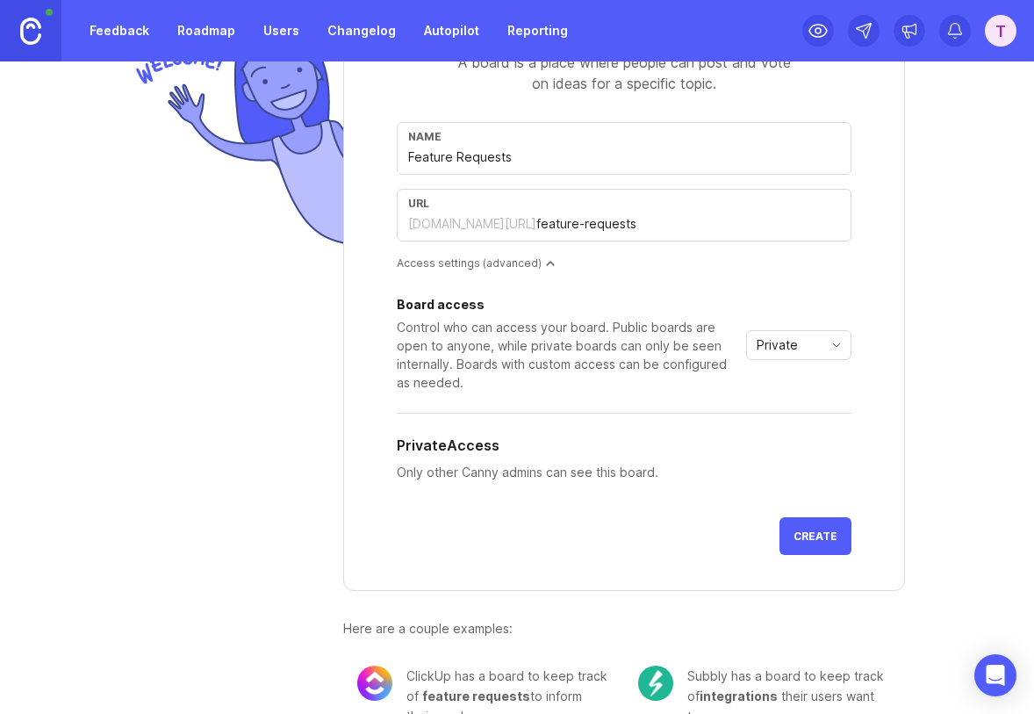
click at [785, 336] on span "Private" at bounding box center [777, 344] width 41 height 19
click at [848, 316] on div "Board access Control who can access your board. Public boards are open to anyon…" at bounding box center [624, 344] width 455 height 93
click at [821, 532] on span "Create" at bounding box center [815, 535] width 44 height 13
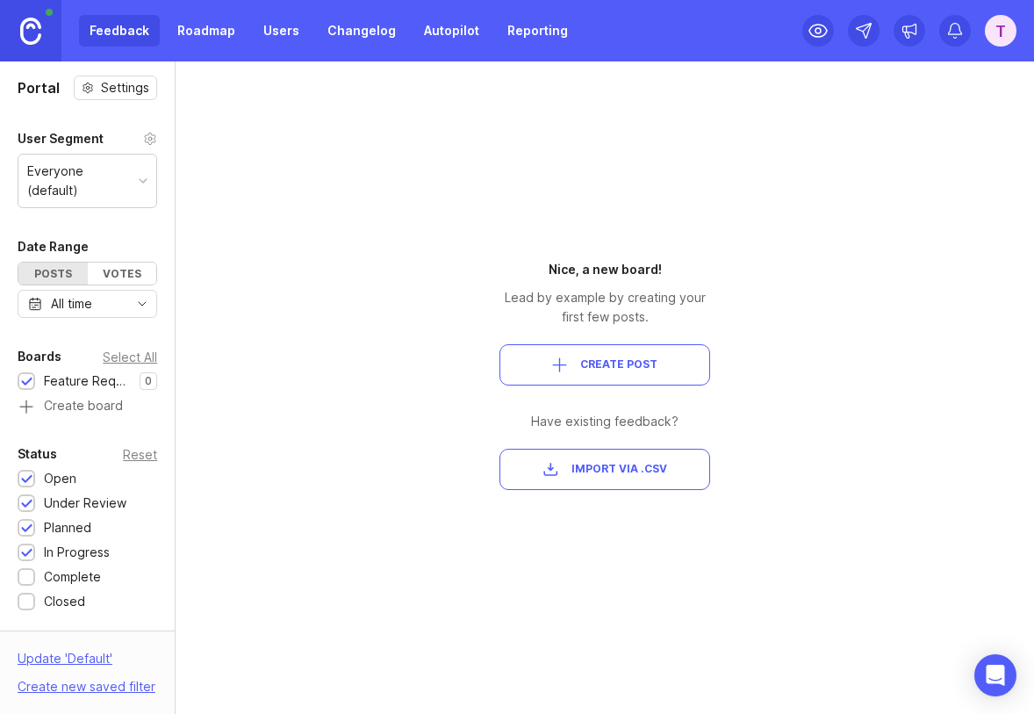
click at [611, 370] on span "Create Post" at bounding box center [618, 364] width 77 height 15
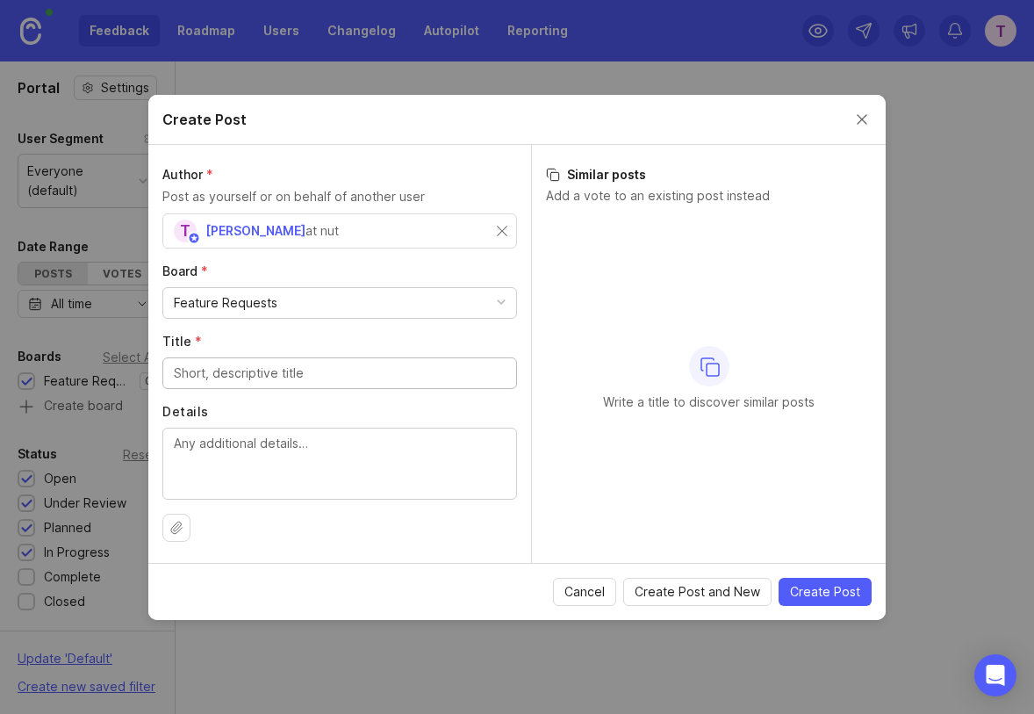
click at [230, 364] on input "Title *" at bounding box center [340, 372] width 332 height 19
type input "Drag-and-drop reordering of UI elements"
click at [213, 445] on textarea "Details" at bounding box center [340, 463] width 332 height 58
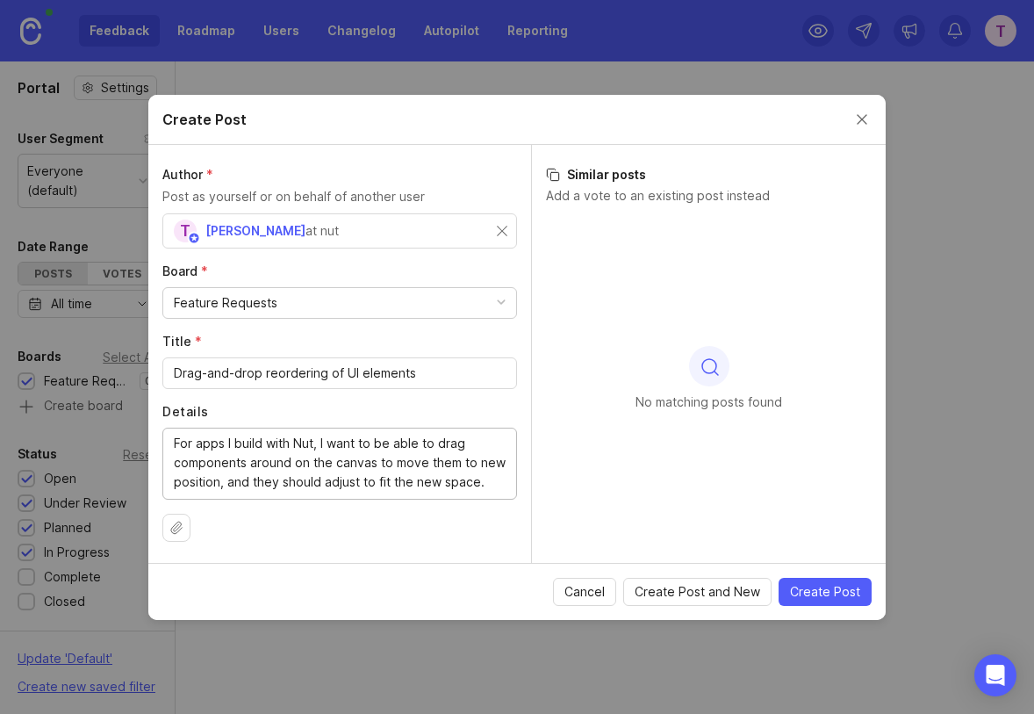
type textarea "For apps I build with Nut, I want to be able to drag components around on the c…"
click at [823, 591] on span "Create Post" at bounding box center [825, 592] width 70 height 18
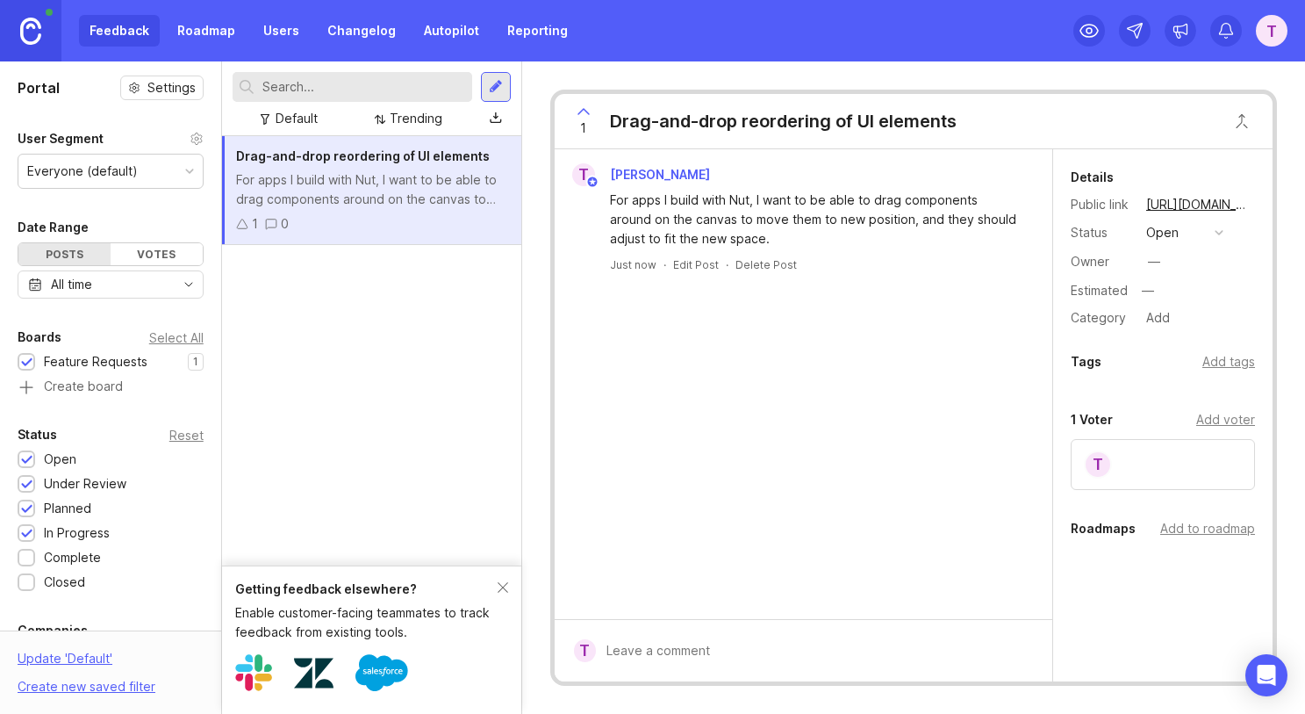
click at [201, 30] on link "Roadmap" at bounding box center [206, 31] width 79 height 32
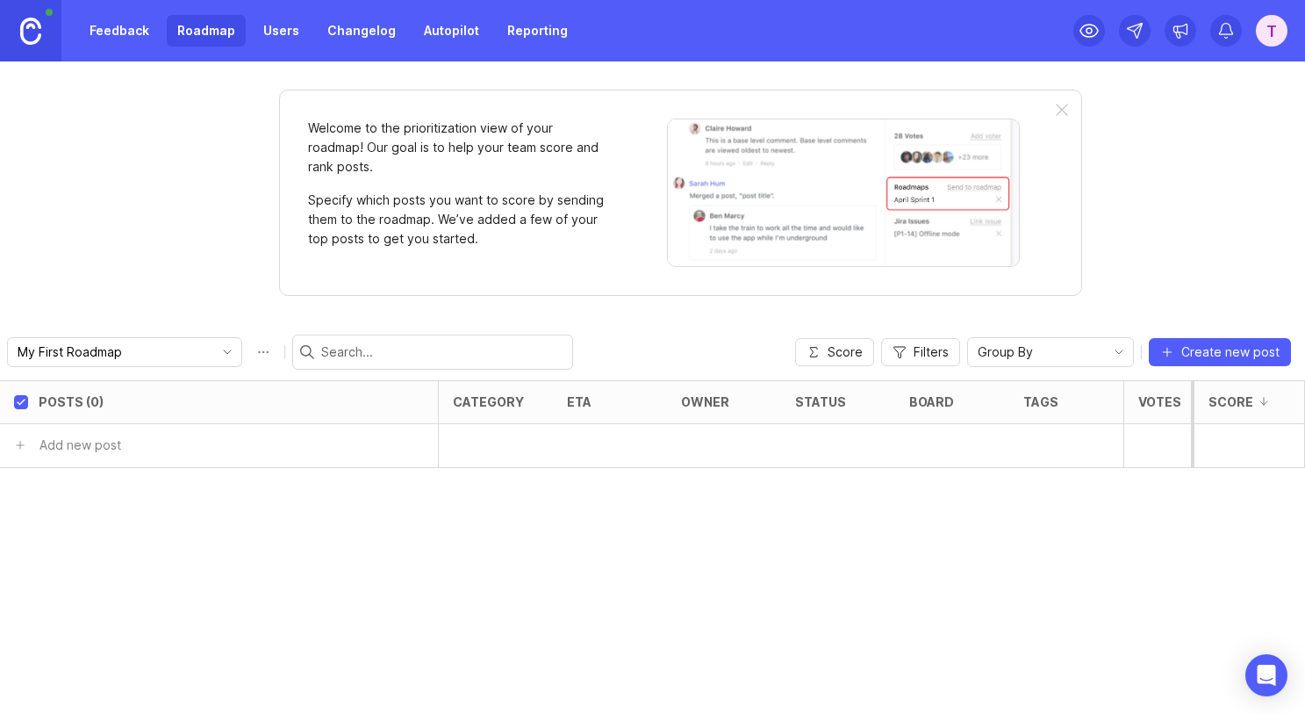
click at [268, 29] on link "Users" at bounding box center [281, 31] width 57 height 32
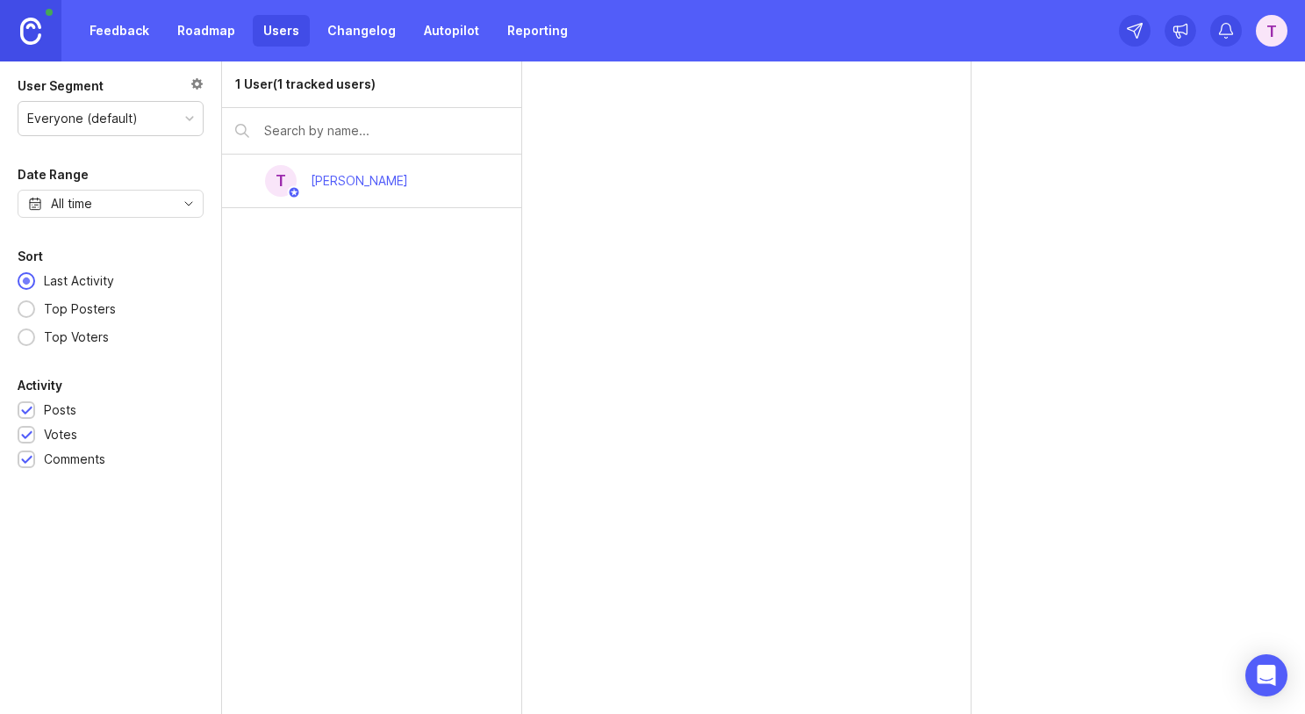
click at [352, 29] on link "Changelog" at bounding box center [362, 31] width 90 height 32
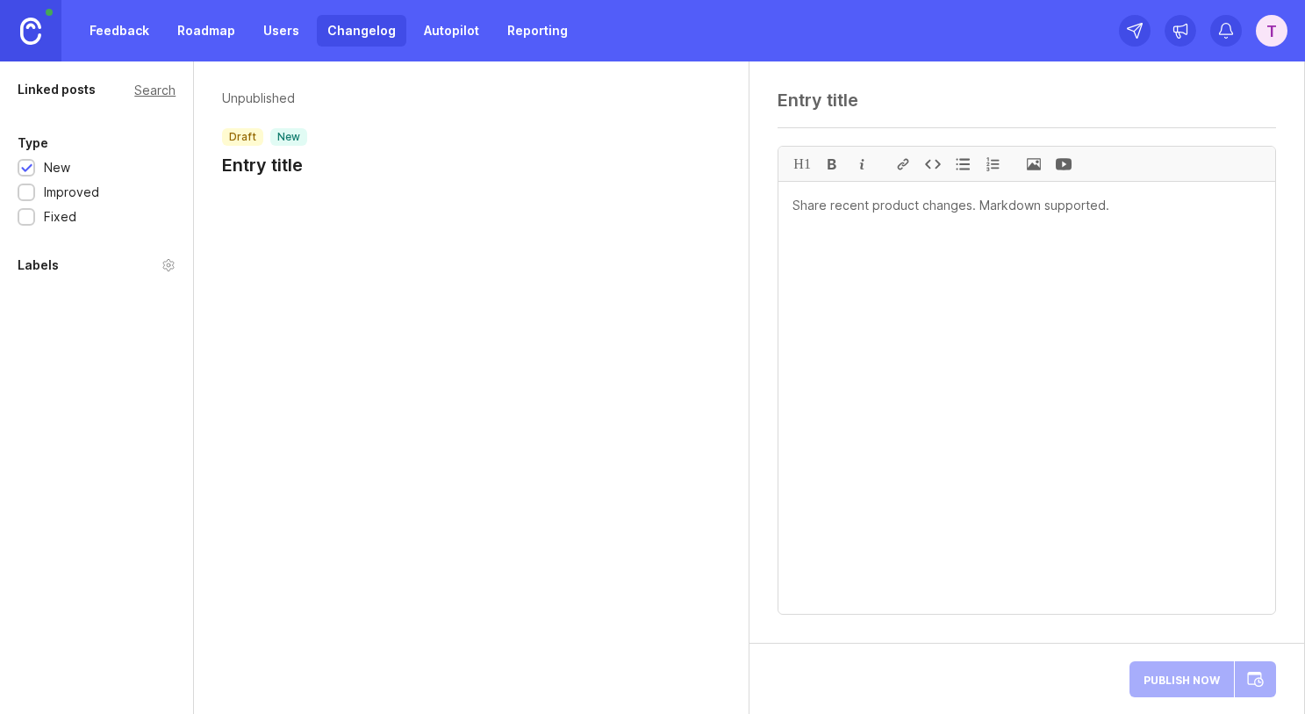
click at [246, 165] on h1 "Entry title" at bounding box center [264, 165] width 85 height 25
click at [278, 168] on h1 "Entry title" at bounding box center [264, 165] width 85 height 25
click at [813, 106] on textarea at bounding box center [1027, 100] width 499 height 21
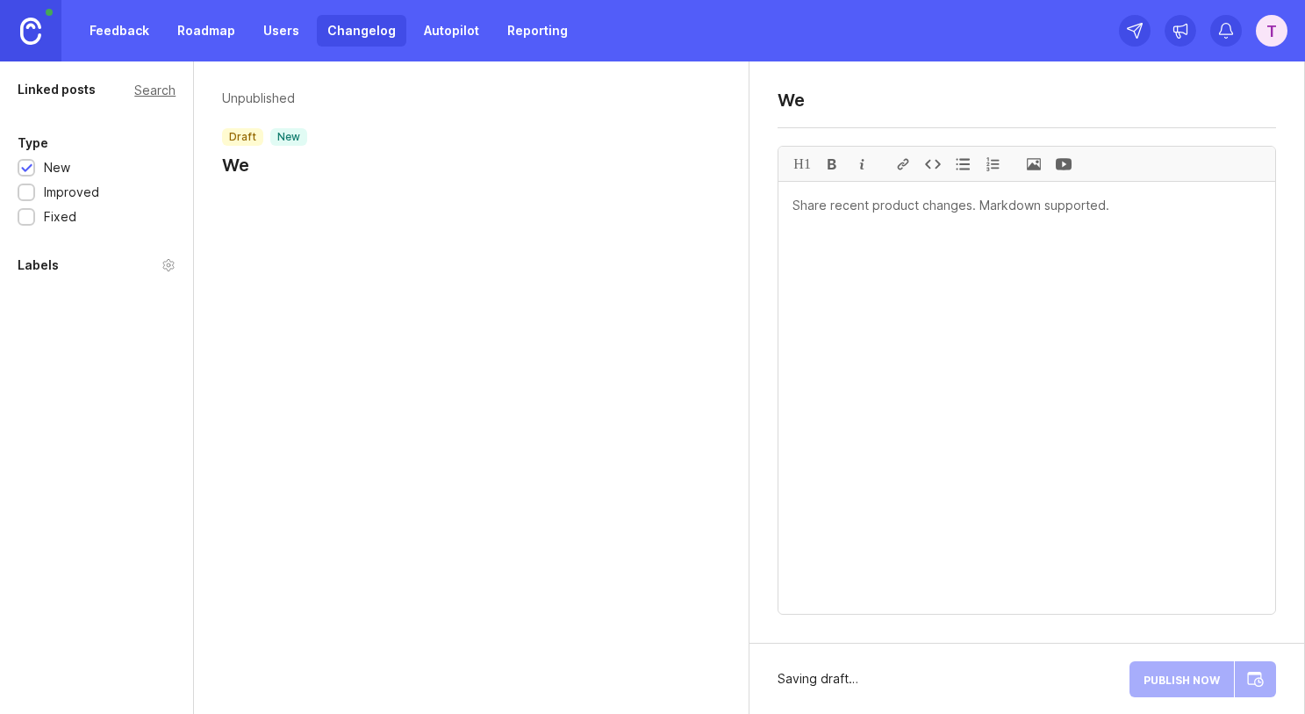
type textarea "W"
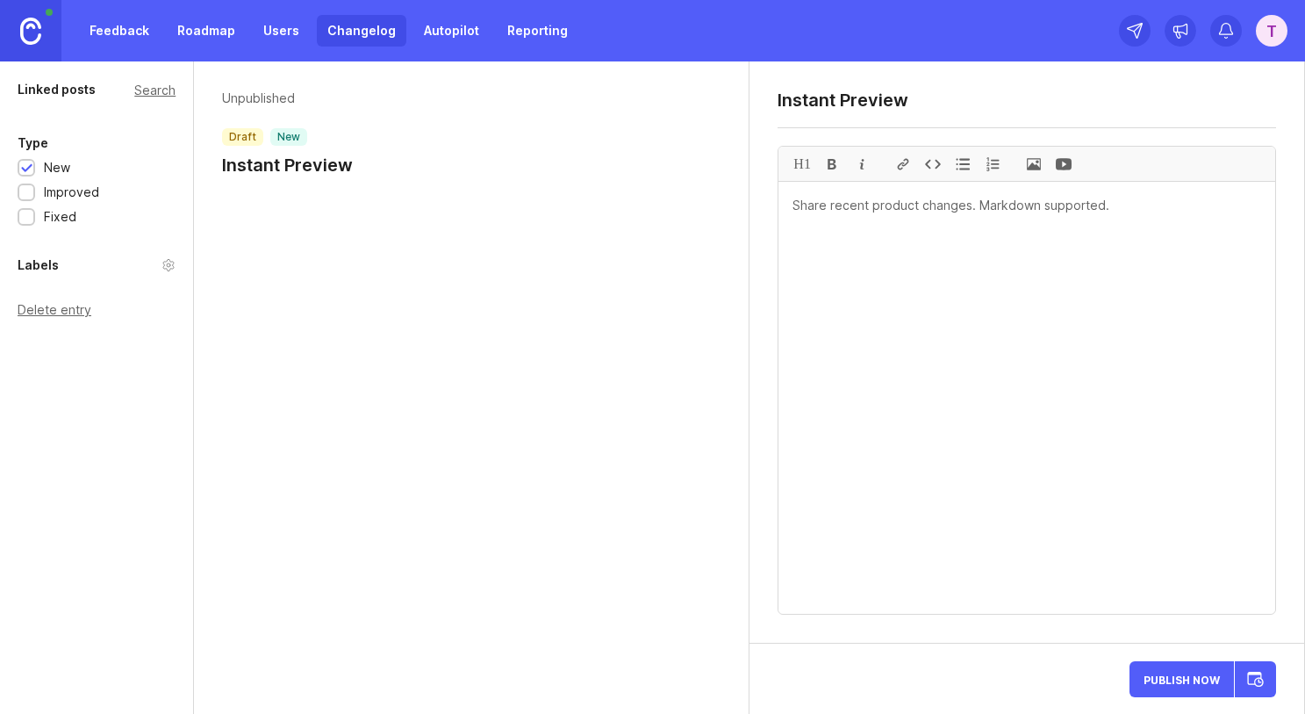
type textarea "Instant Preview"
click at [931, 214] on textarea at bounding box center [1027, 398] width 497 height 432
drag, startPoint x: 921, startPoint y: 205, endPoint x: 1004, endPoint y: 203, distance: 83.4
click at [1024, 206] on textarea "You'll notice that your app previews" at bounding box center [1027, 398] width 497 height 432
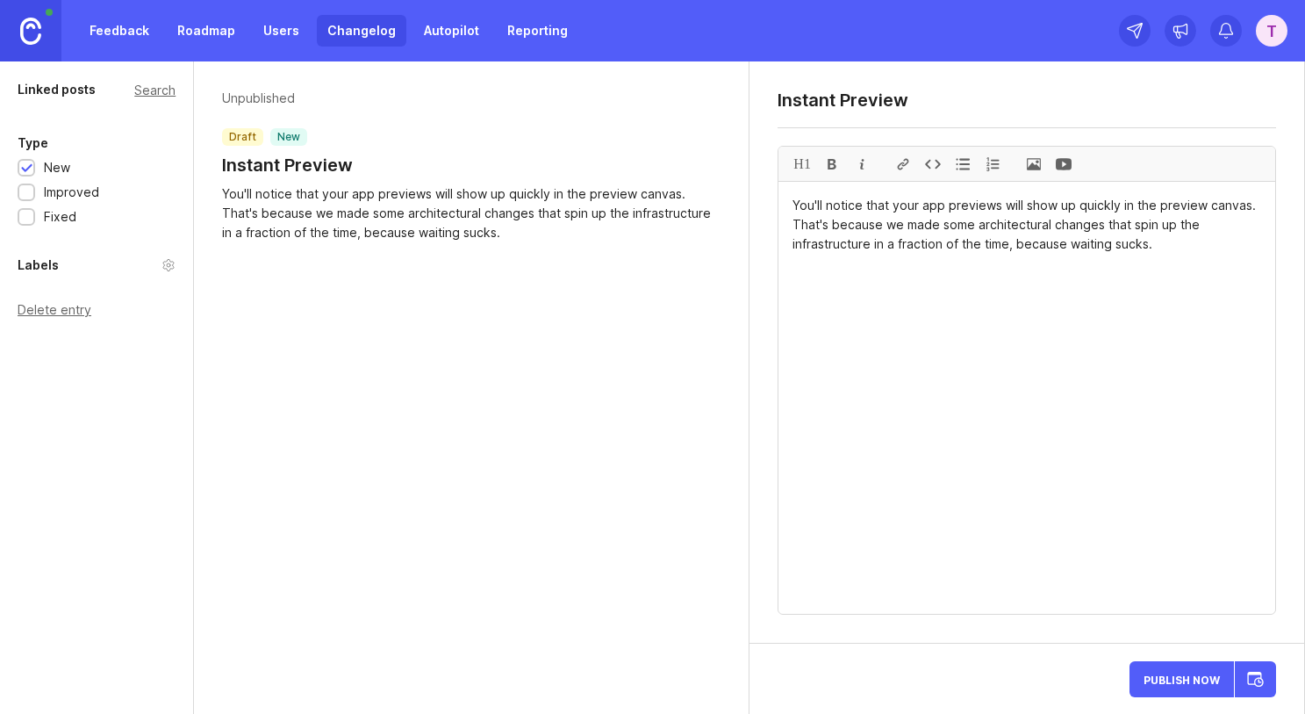
type textarea "You'll notice that your app previews will show up quickly in the preview canvas…"
click at [953, 112] on div "Instant Preview" at bounding box center [1027, 106] width 499 height 33
click at [944, 100] on textarea "Instant App Preview" at bounding box center [1027, 100] width 499 height 21
type textarea "Instant App Previews"
click at [1033, 679] on div "Publish Now" at bounding box center [1203, 678] width 147 height 42
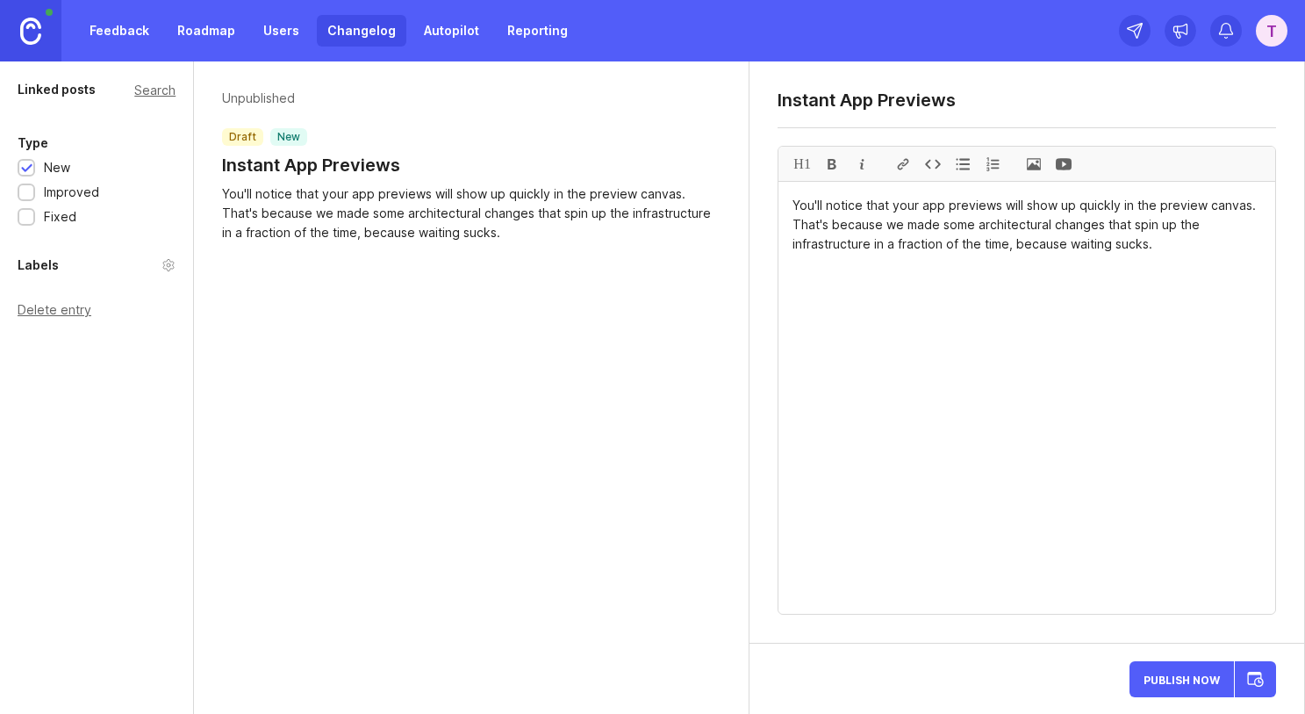
click at [1033, 671] on button "Publish Now" at bounding box center [1182, 679] width 104 height 36
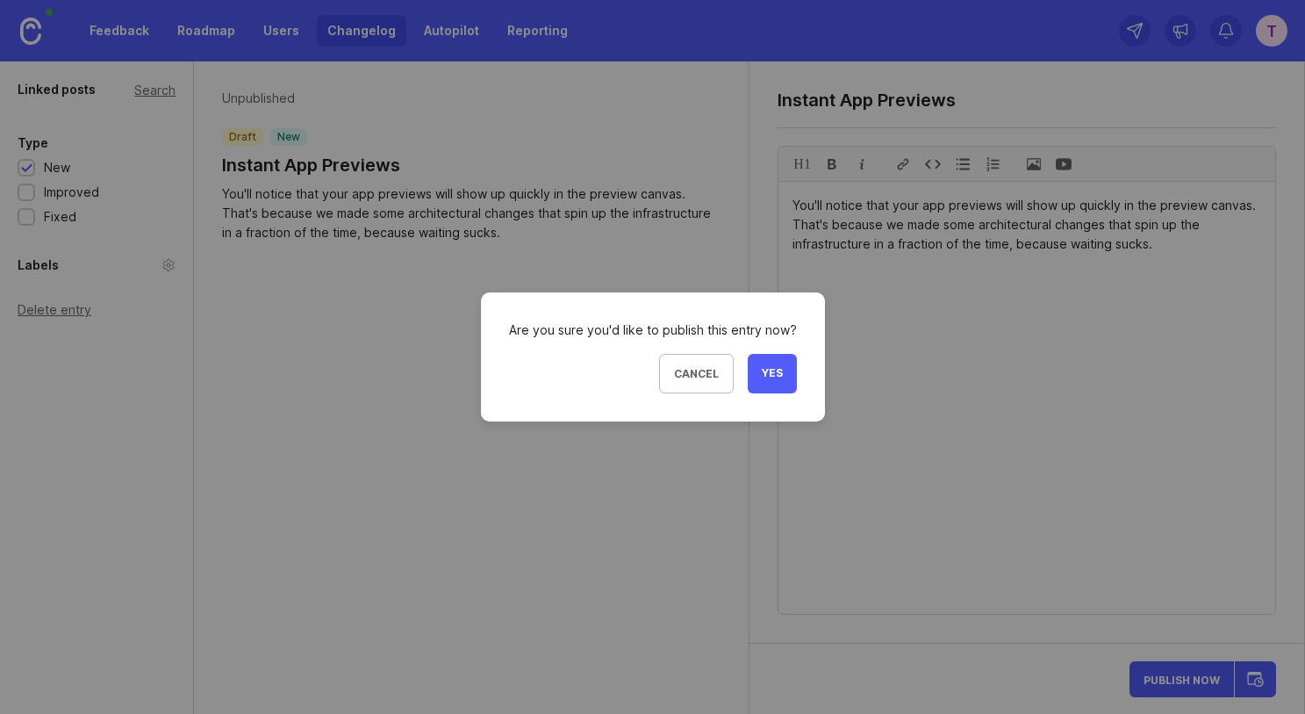
click at [772, 365] on button "Yes" at bounding box center [772, 373] width 49 height 39
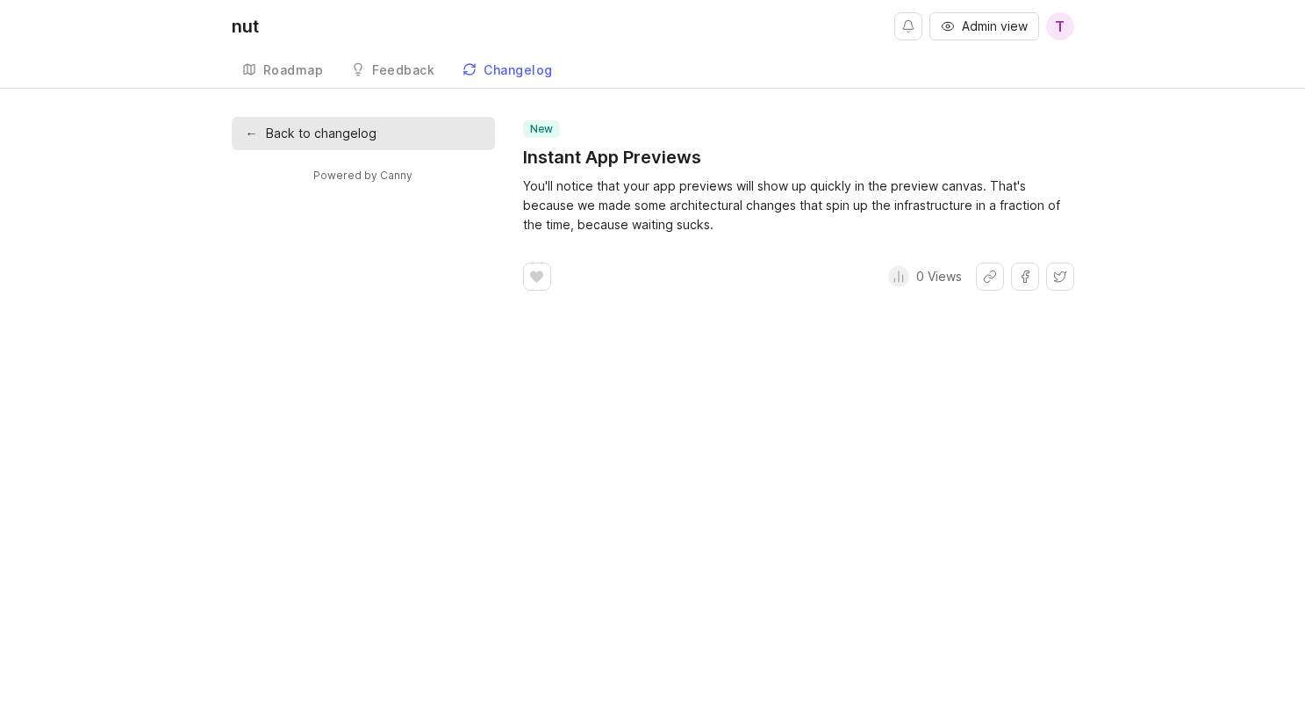
click at [263, 137] on link "← Back to changelog" at bounding box center [363, 133] width 263 height 33
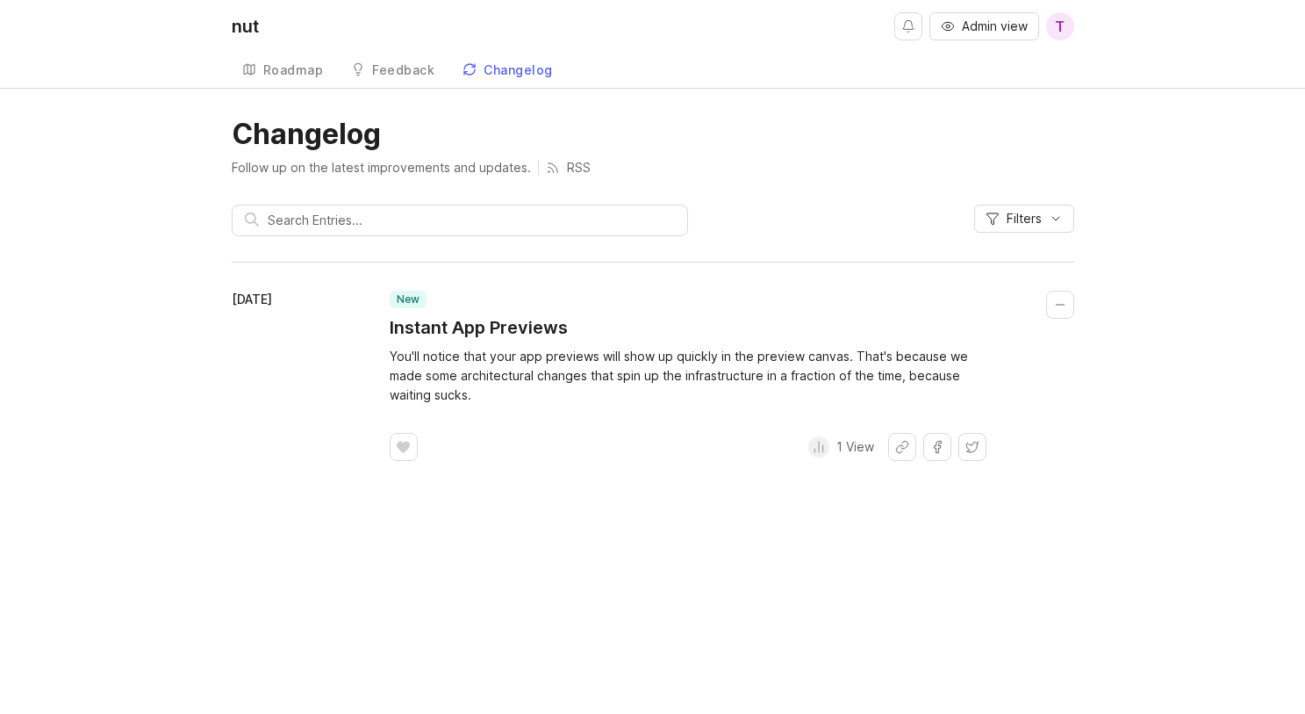
click at [1000, 30] on span "Admin view" at bounding box center [995, 27] width 66 height 18
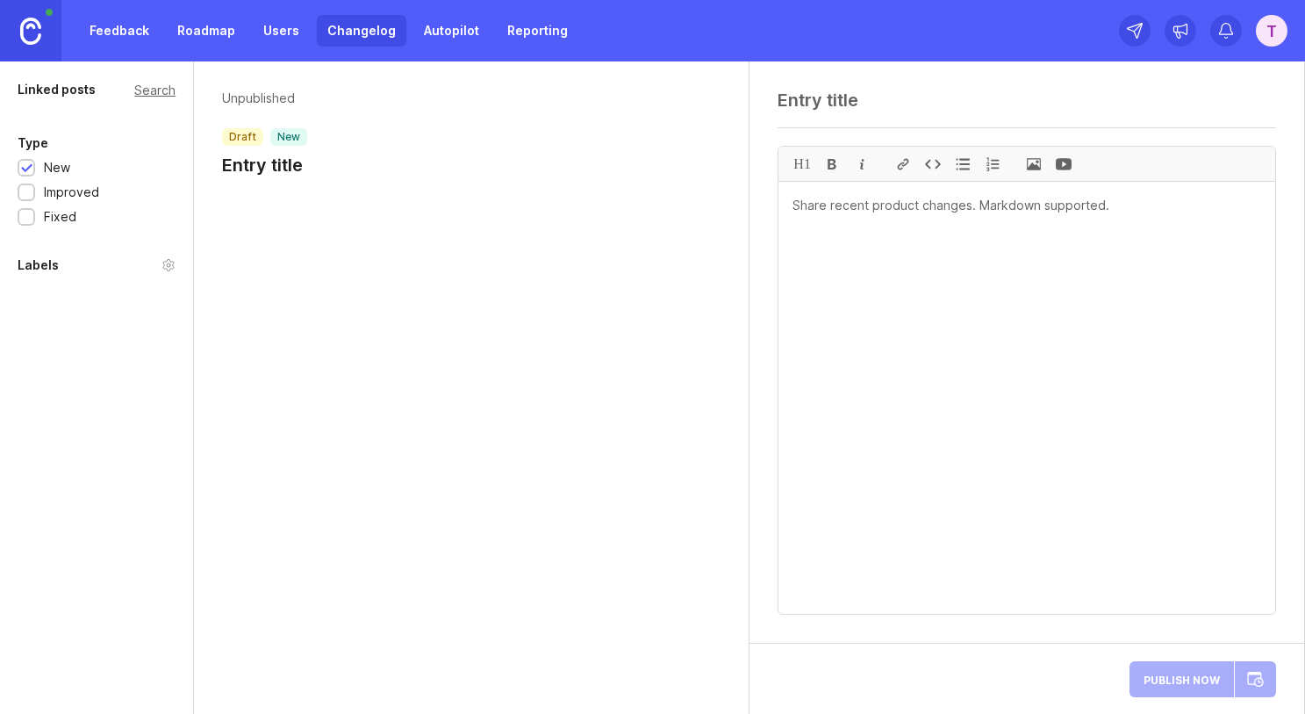
click at [806, 101] on textarea at bounding box center [1027, 100] width 499 height 21
type textarea "App Settings"
click at [876, 239] on textarea at bounding box center [1027, 398] width 497 height 432
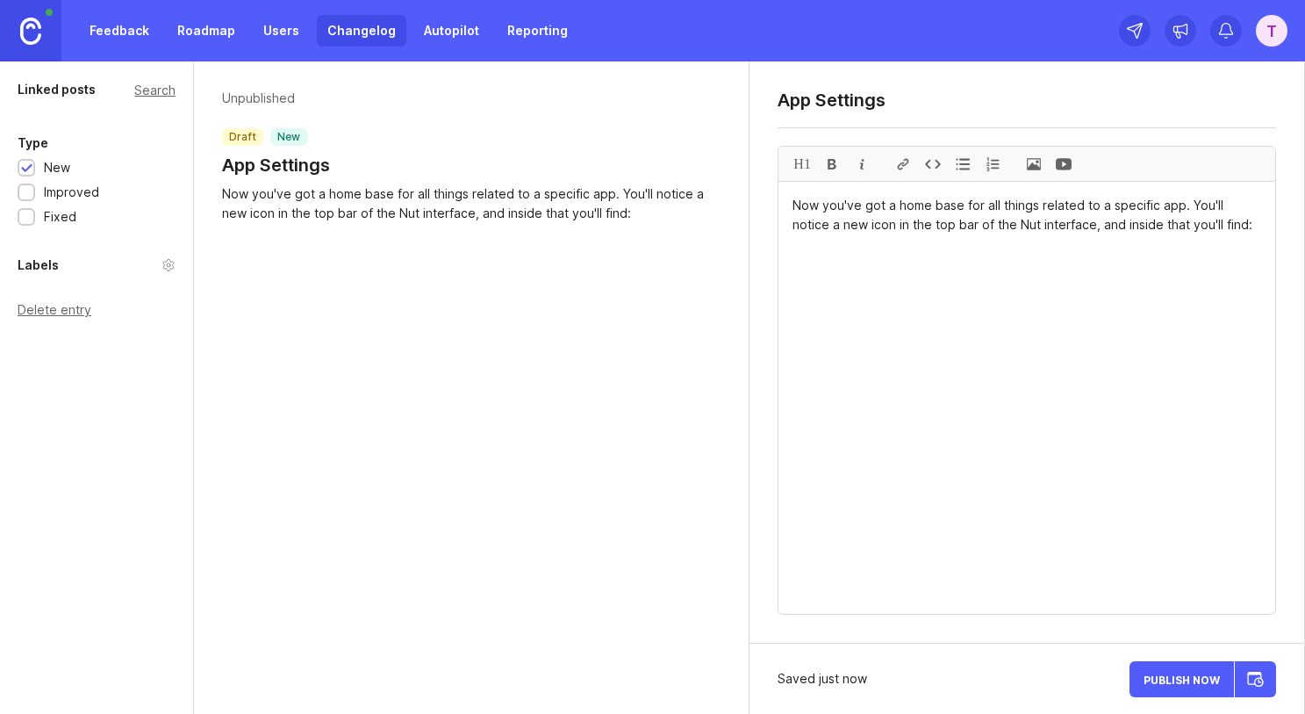
click at [964, 156] on div at bounding box center [963, 164] width 30 height 34
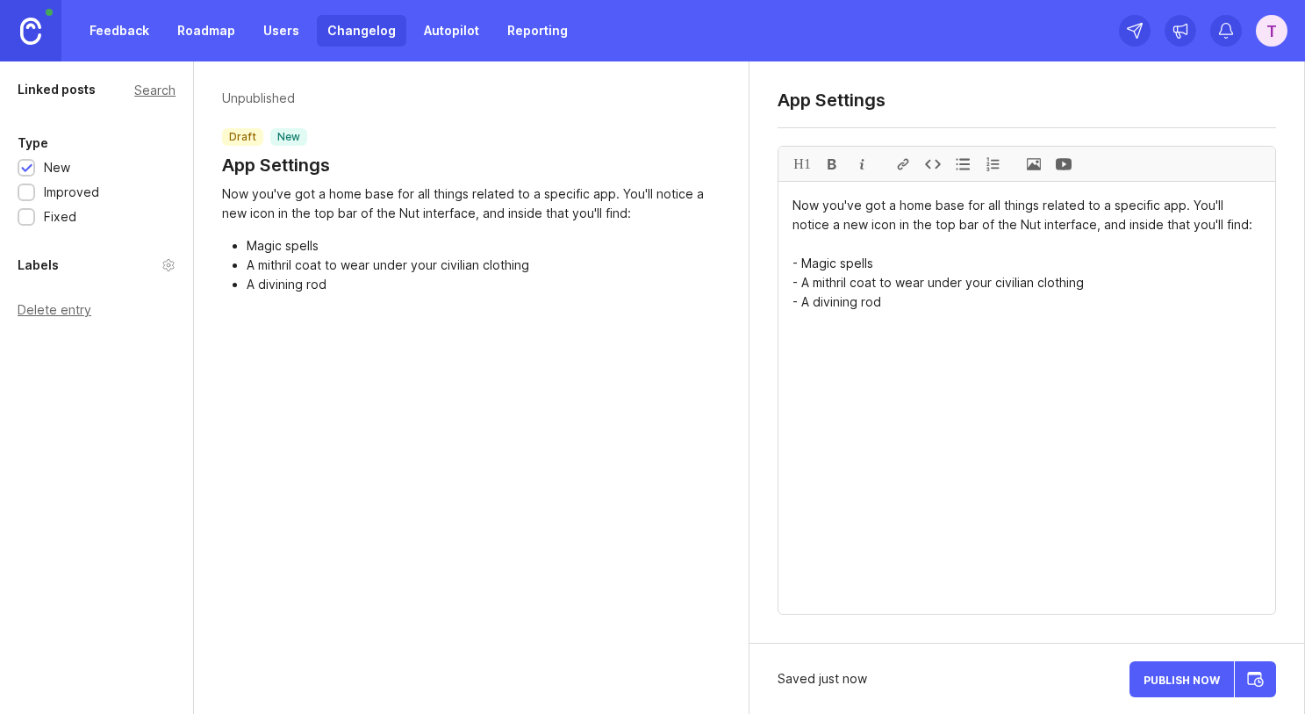
type textarea "Now you've got a home base for all things related to a specific app. You'll not…"
click at [1033, 664] on button "Publish Now" at bounding box center [1182, 679] width 104 height 36
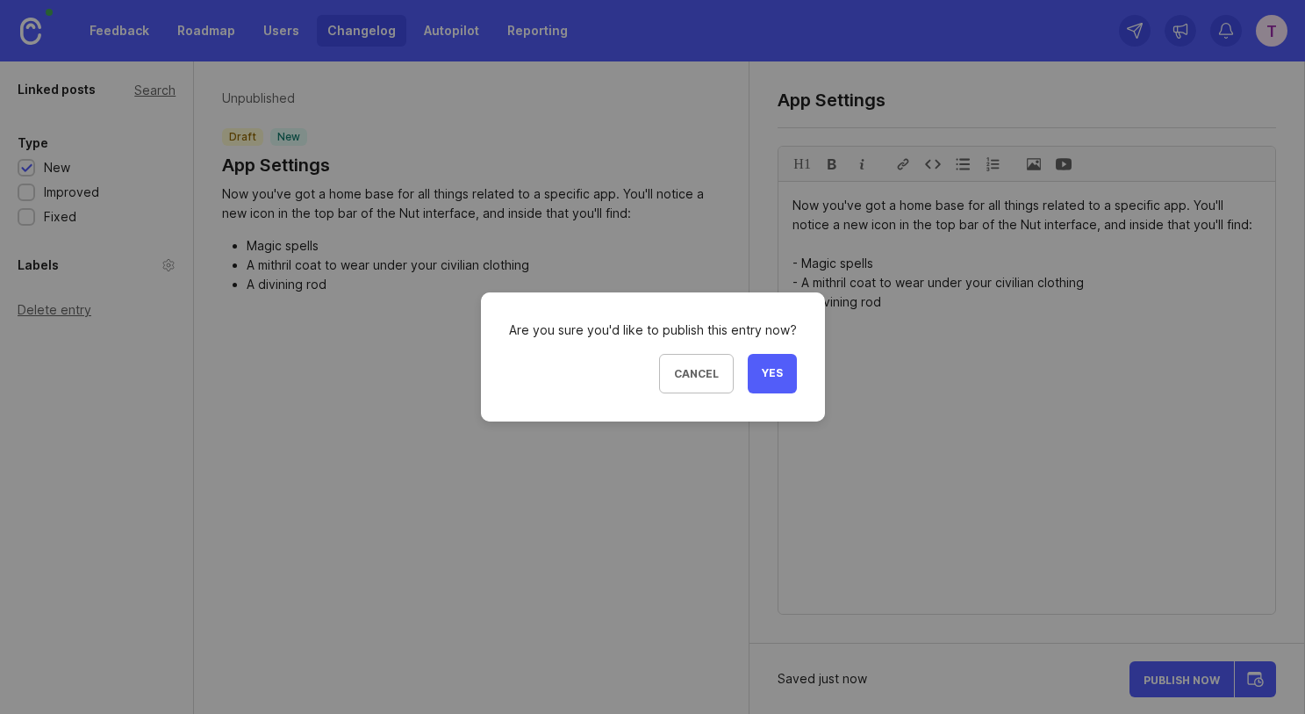
click at [756, 359] on button "Yes" at bounding box center [772, 373] width 49 height 39
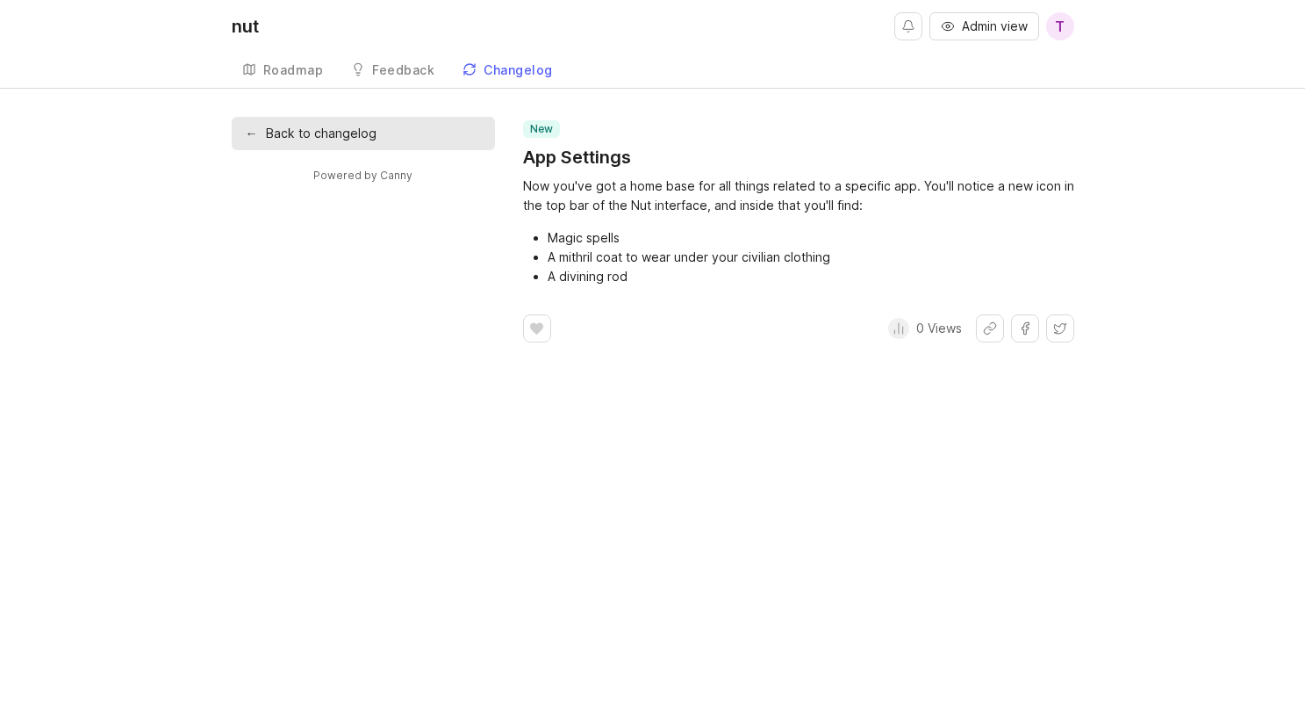
click at [291, 138] on link "← Back to changelog" at bounding box center [363, 133] width 263 height 33
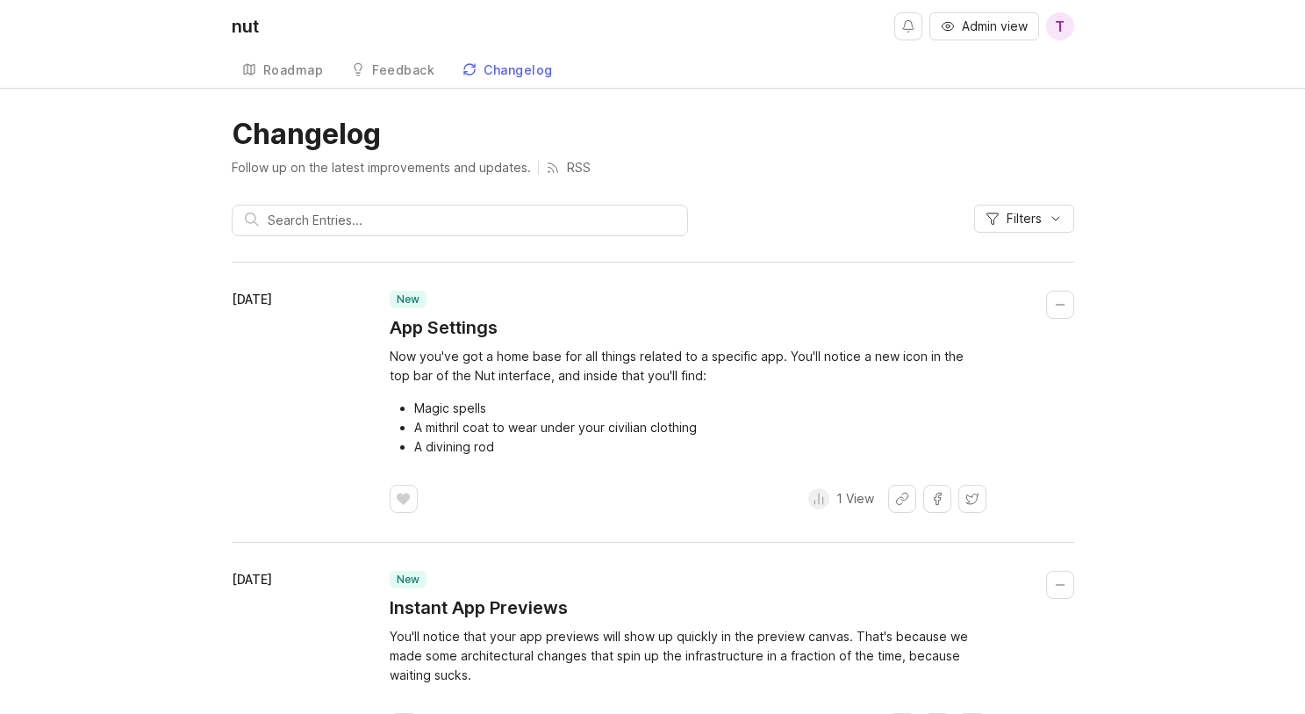
click at [289, 67] on div "Roadmap" at bounding box center [293, 70] width 61 height 12
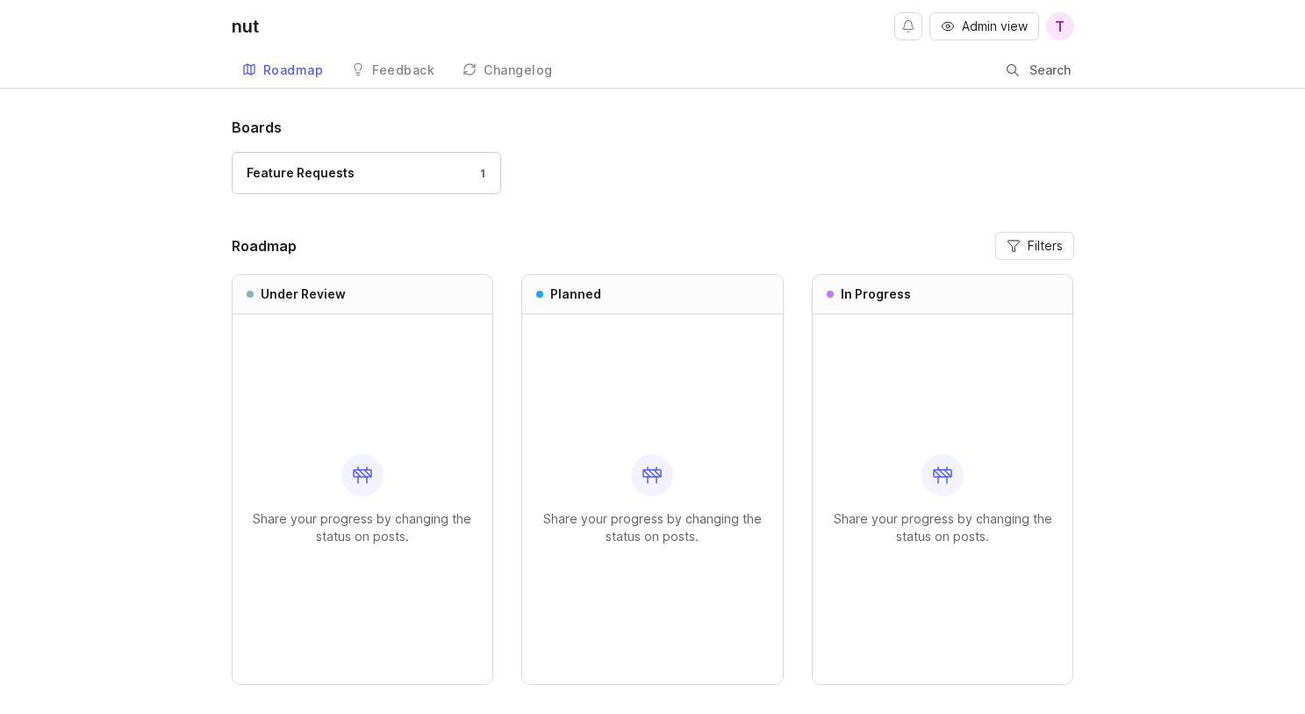
click at [400, 64] on div "Feedback" at bounding box center [403, 70] width 62 height 12
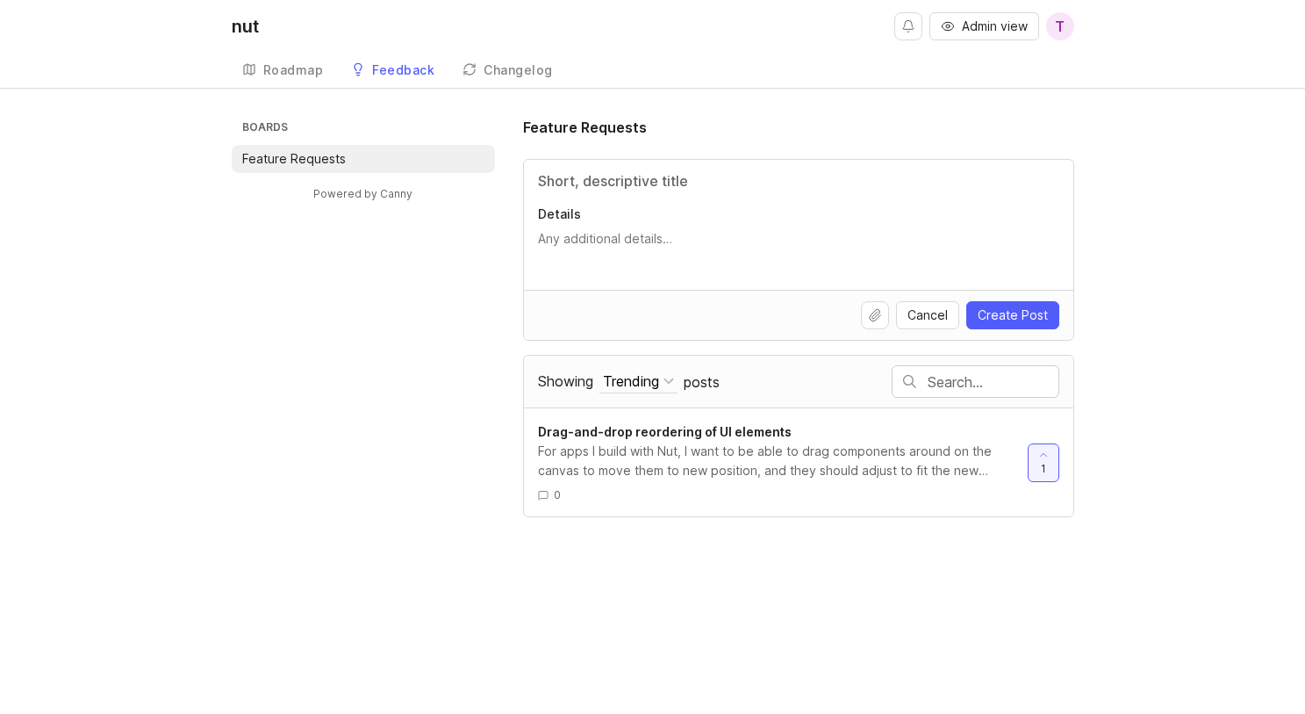
click at [301, 66] on div "Roadmap" at bounding box center [293, 70] width 61 height 12
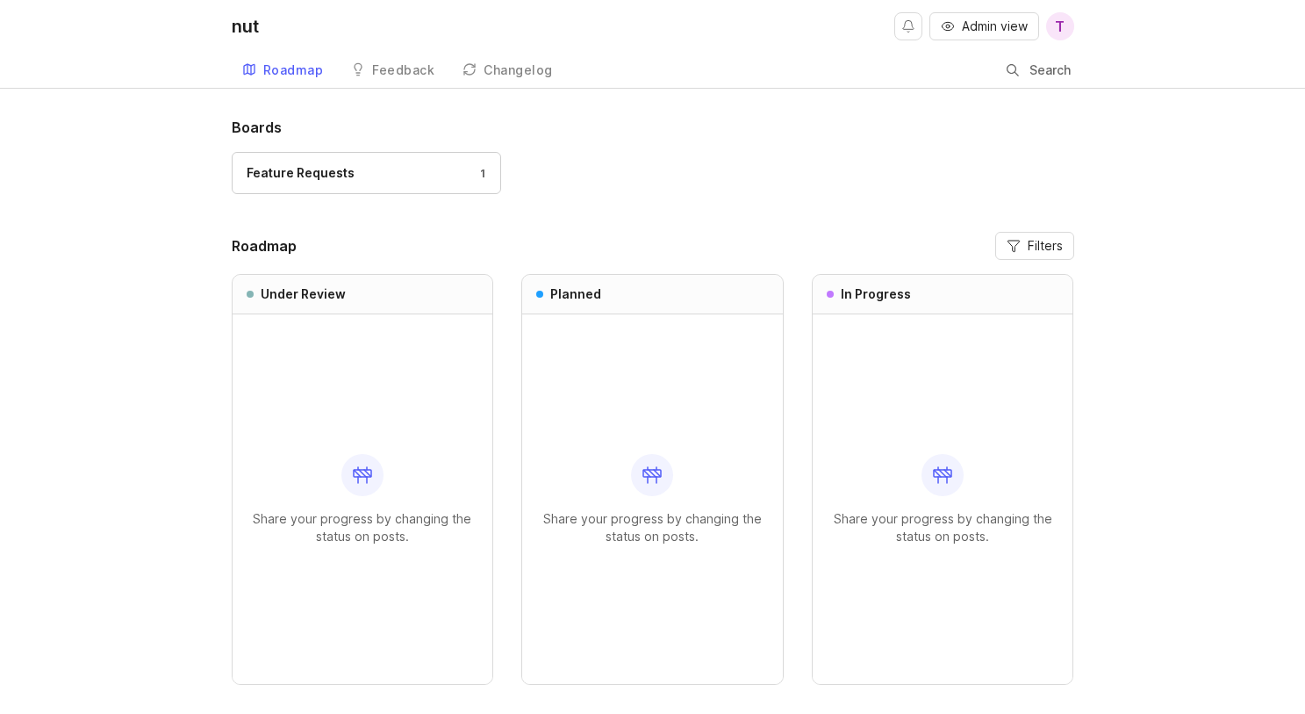
click at [501, 76] on div "Changelog" at bounding box center [518, 70] width 69 height 12
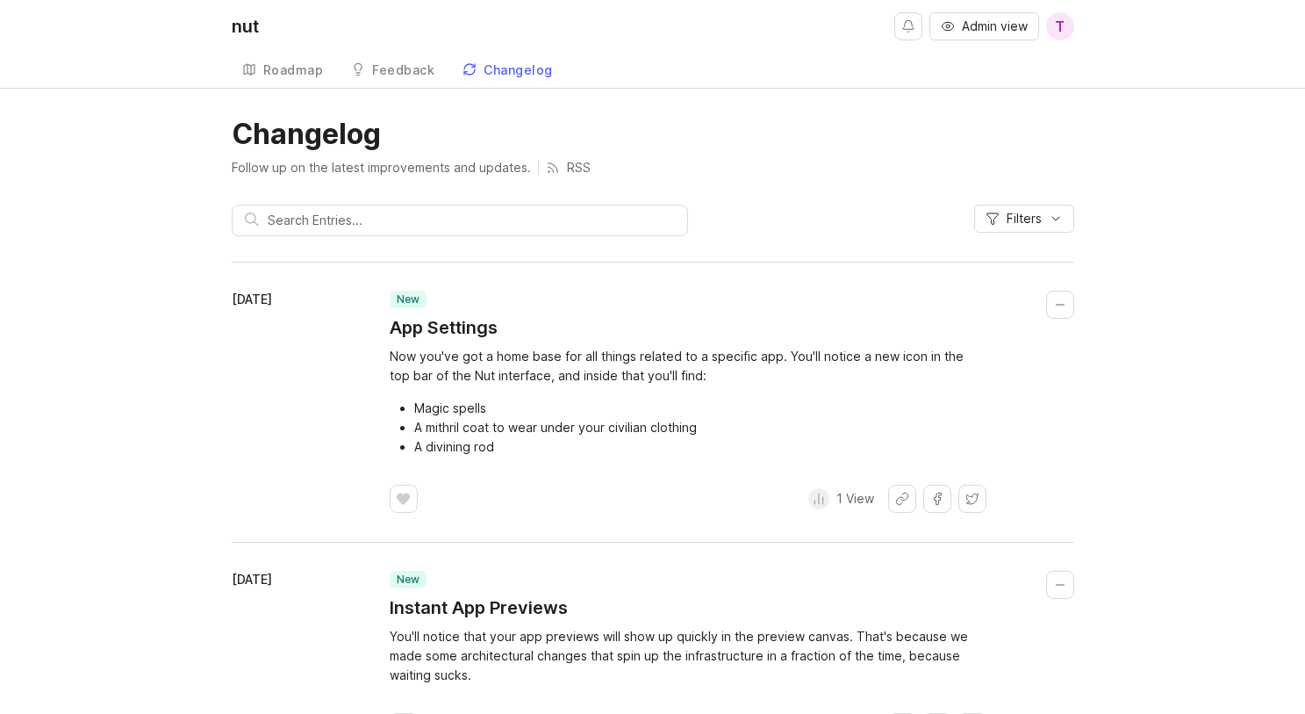
click at [986, 22] on span "Admin view" at bounding box center [995, 27] width 66 height 18
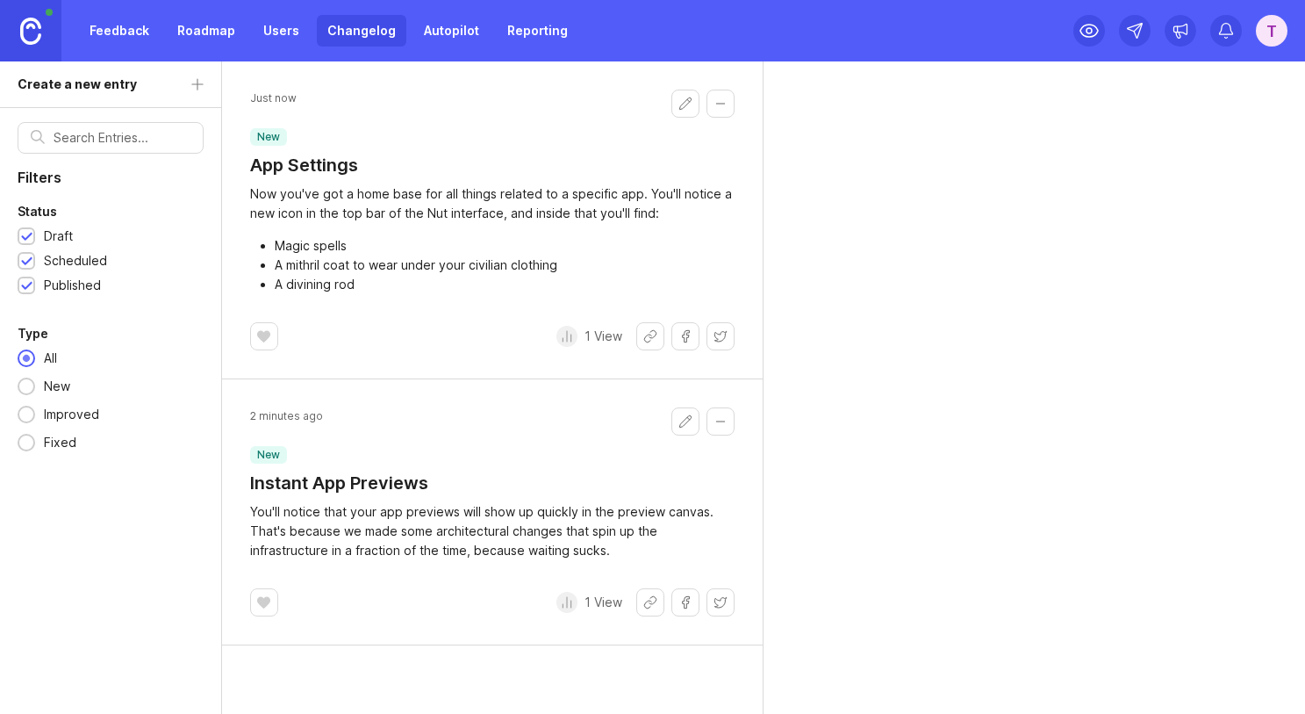
click at [29, 27] on img at bounding box center [30, 31] width 21 height 27
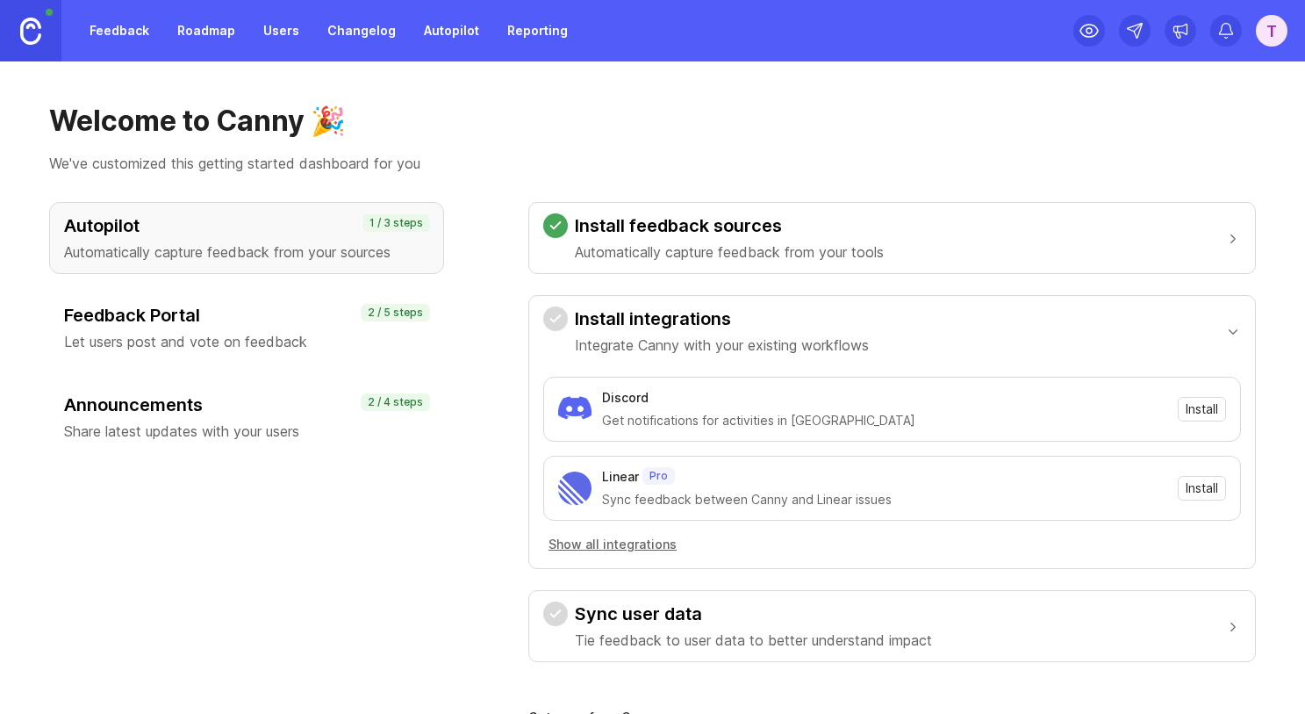
click at [1033, 411] on span "Install" at bounding box center [1202, 409] width 32 height 18
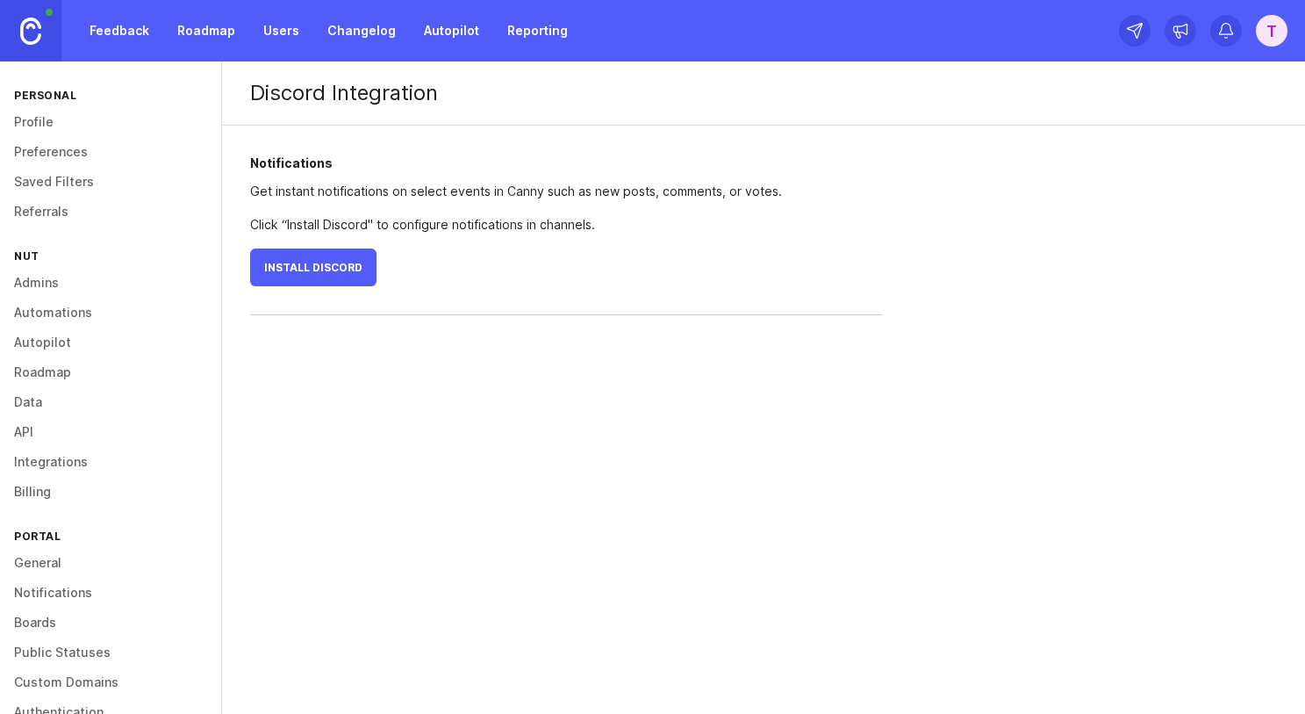
click at [321, 268] on span "Install Discord" at bounding box center [313, 267] width 98 height 13
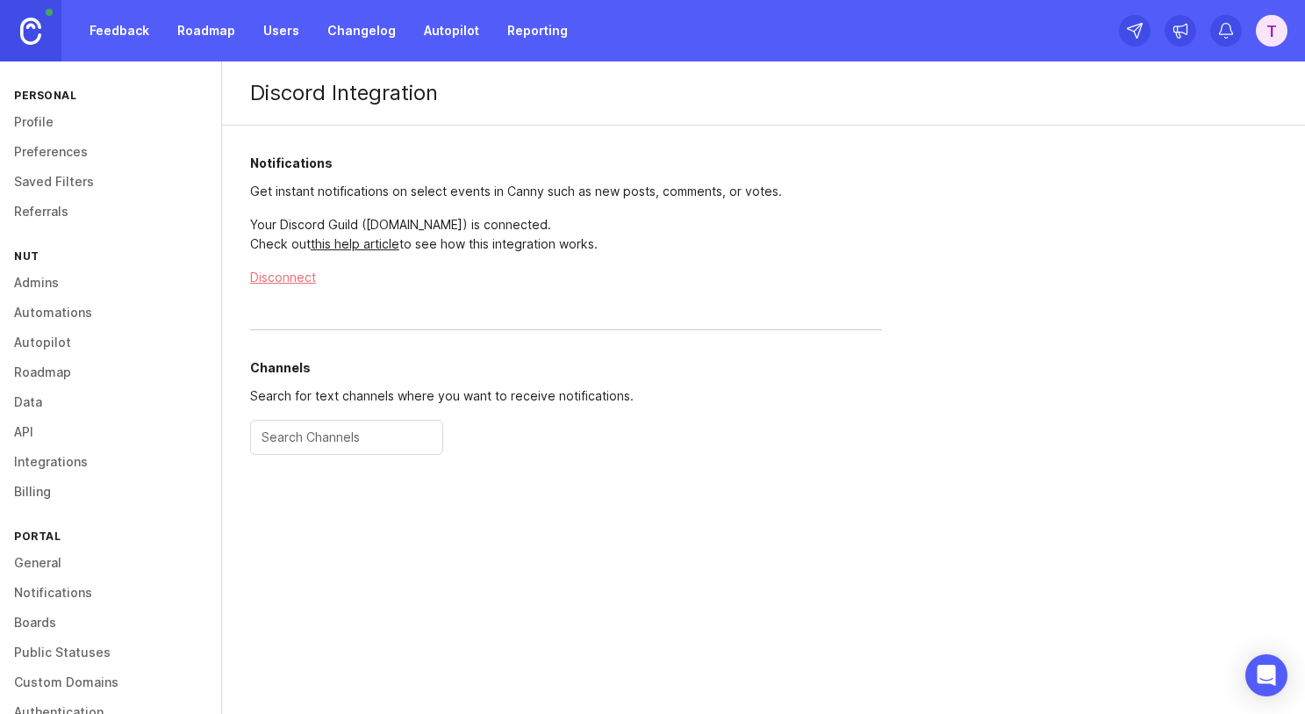
click at [327, 445] on input "text" at bounding box center [347, 436] width 170 height 19
type input "f"
click at [322, 453] on div at bounding box center [346, 437] width 193 height 35
type input "nut-feature-requests"
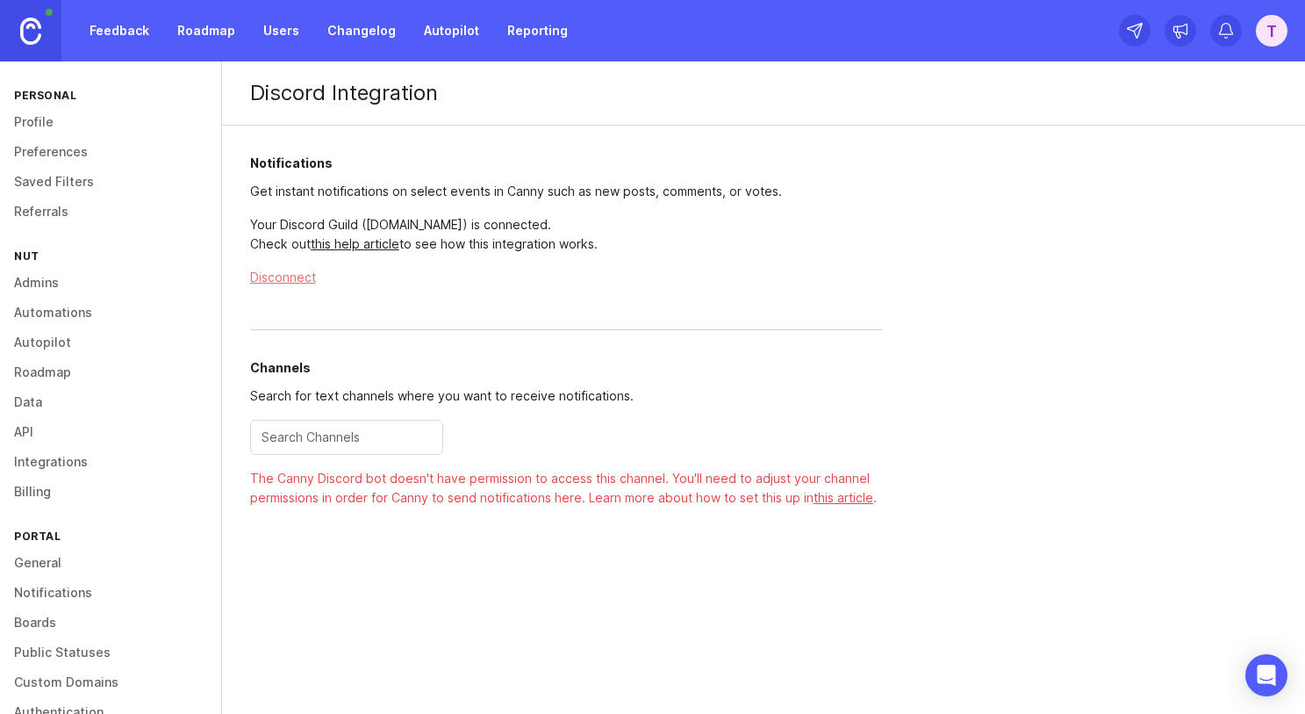
click at [343, 436] on input "text" at bounding box center [347, 436] width 170 height 19
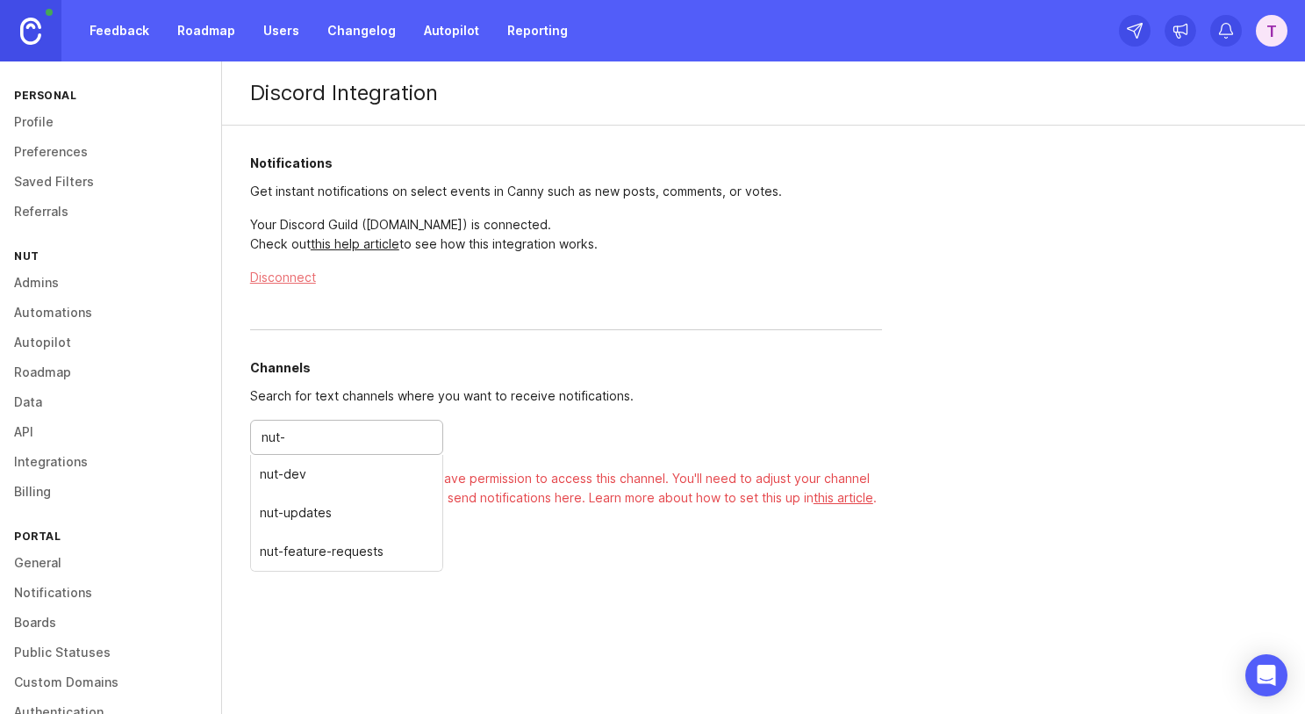
type input "nut-feature-requests"
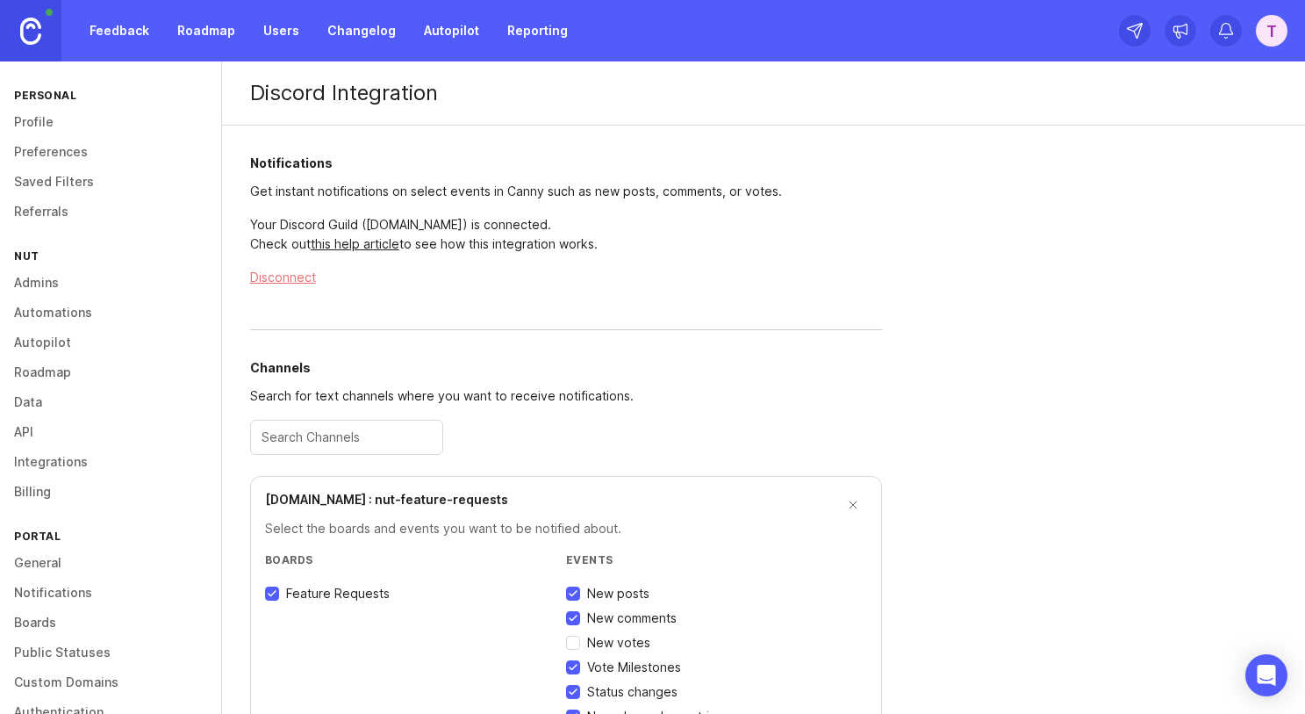
click at [119, 32] on link "Feedback" at bounding box center [119, 31] width 81 height 32
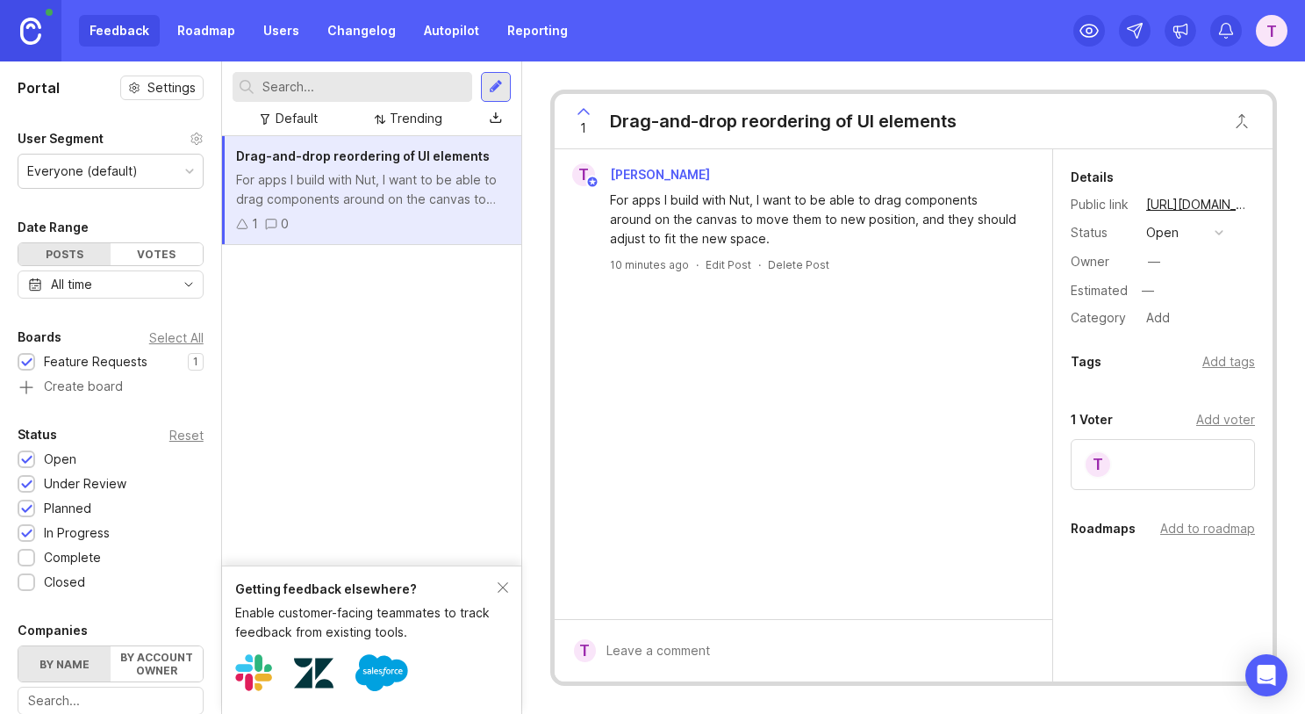
click at [492, 83] on div at bounding box center [496, 87] width 14 height 16
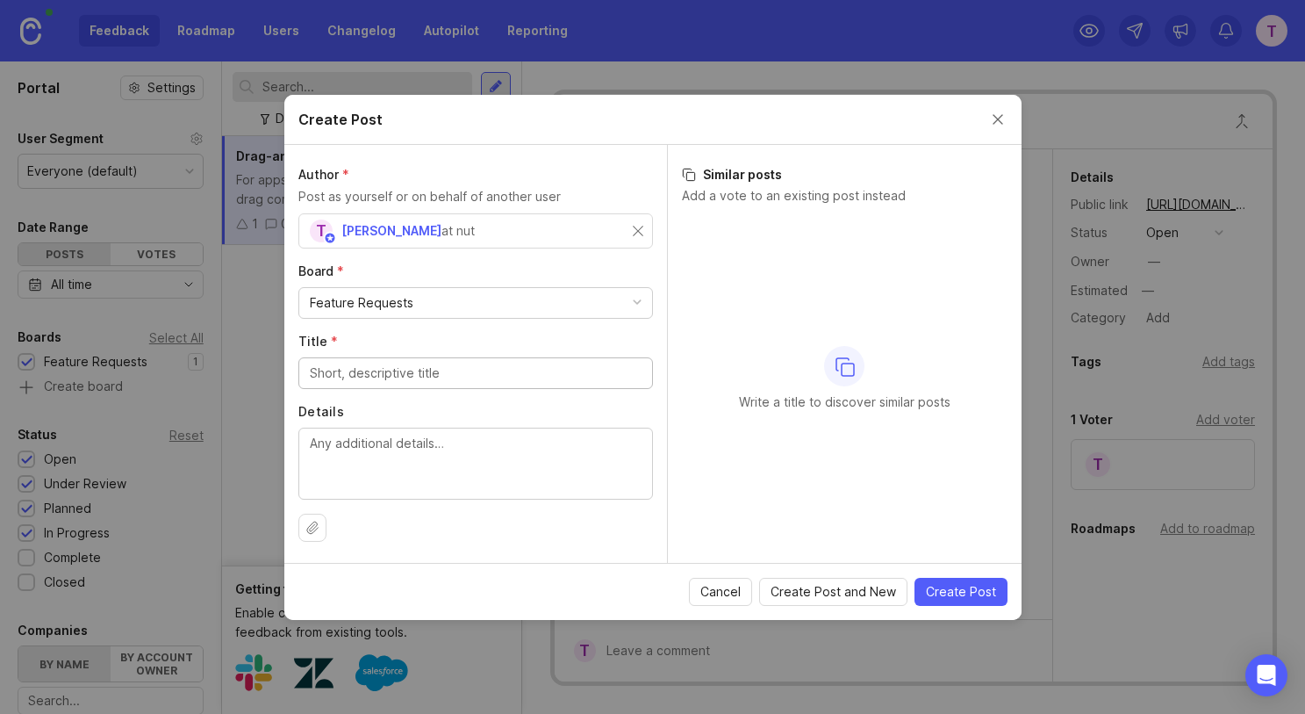
click at [369, 373] on input "Title *" at bounding box center [476, 372] width 332 height 19
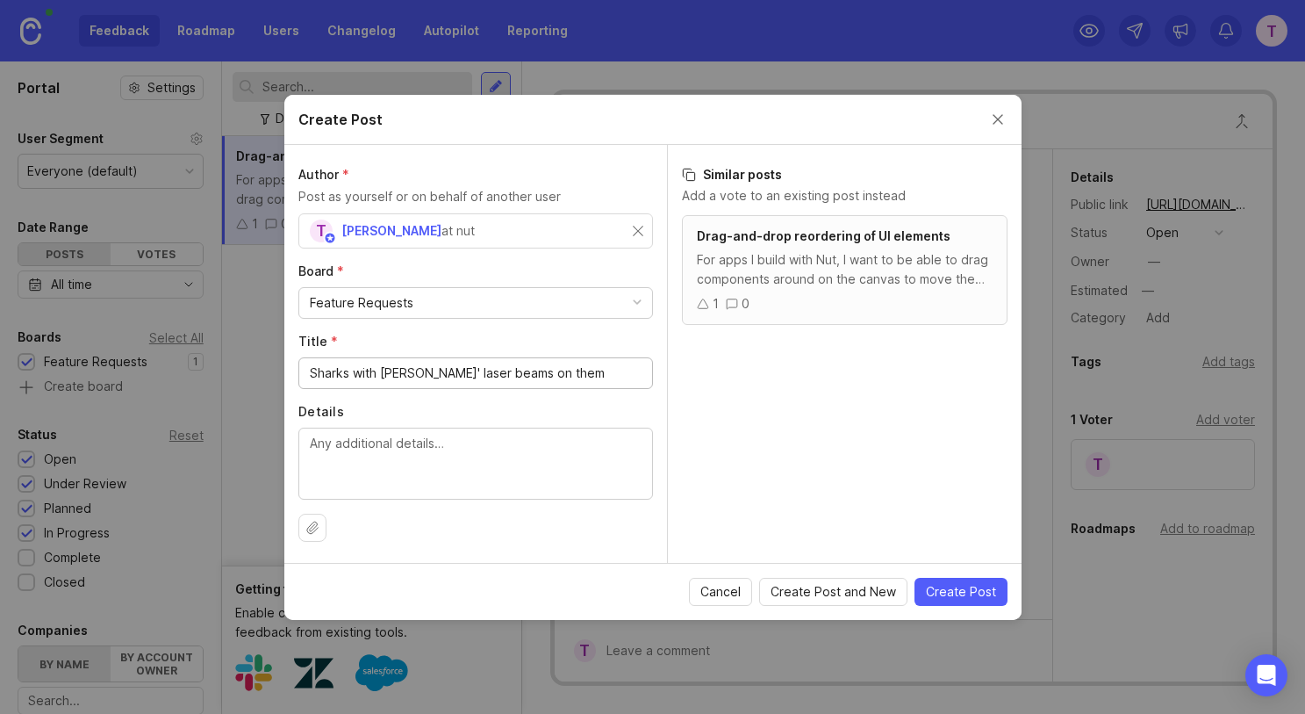
type input "Sharks with [PERSON_NAME]' laser beams on them"
type textarea "Pretty self-explanatory."
click at [949, 593] on span "Create Post" at bounding box center [961, 592] width 70 height 18
